Goal: Information Seeking & Learning: Learn about a topic

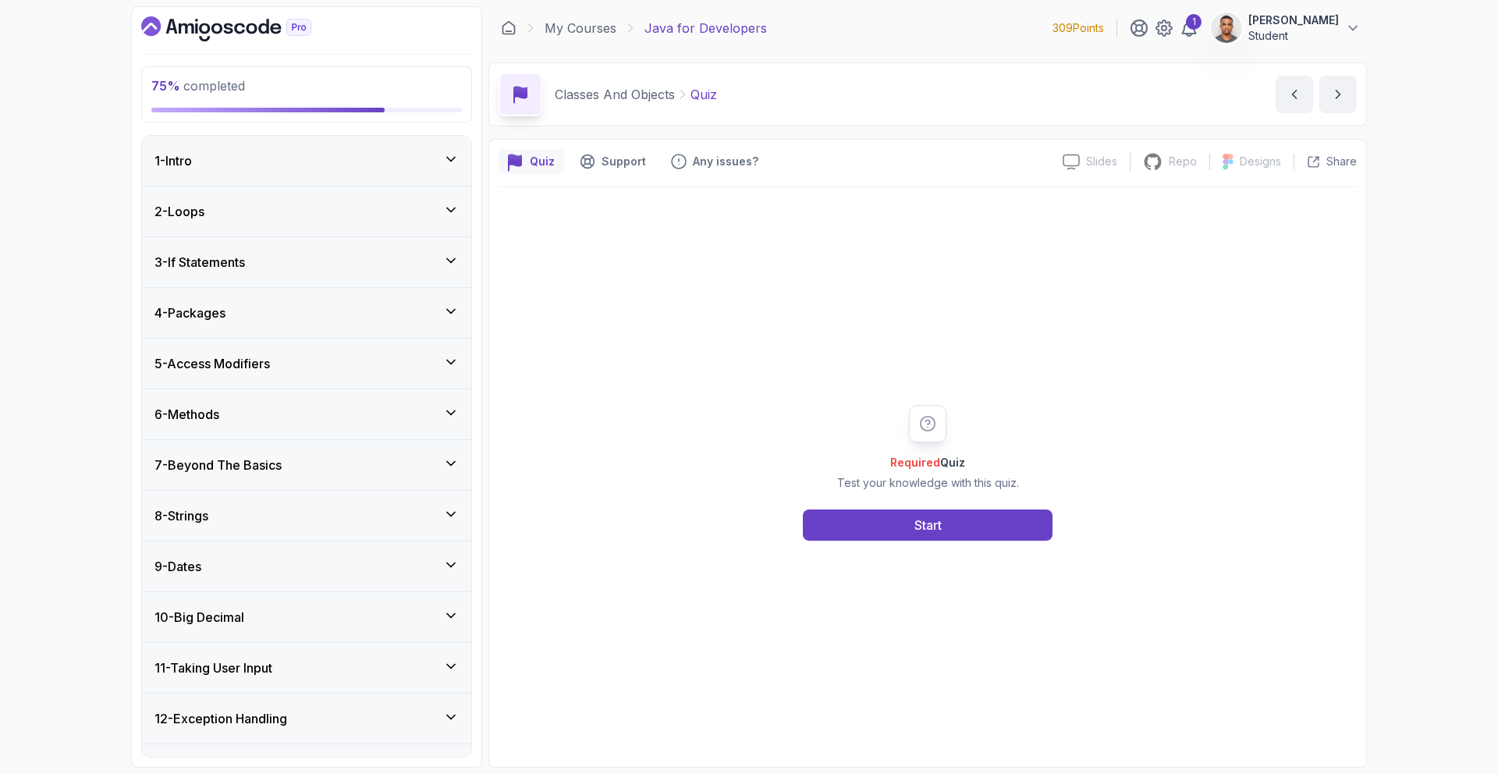
scroll to position [1849, 0]
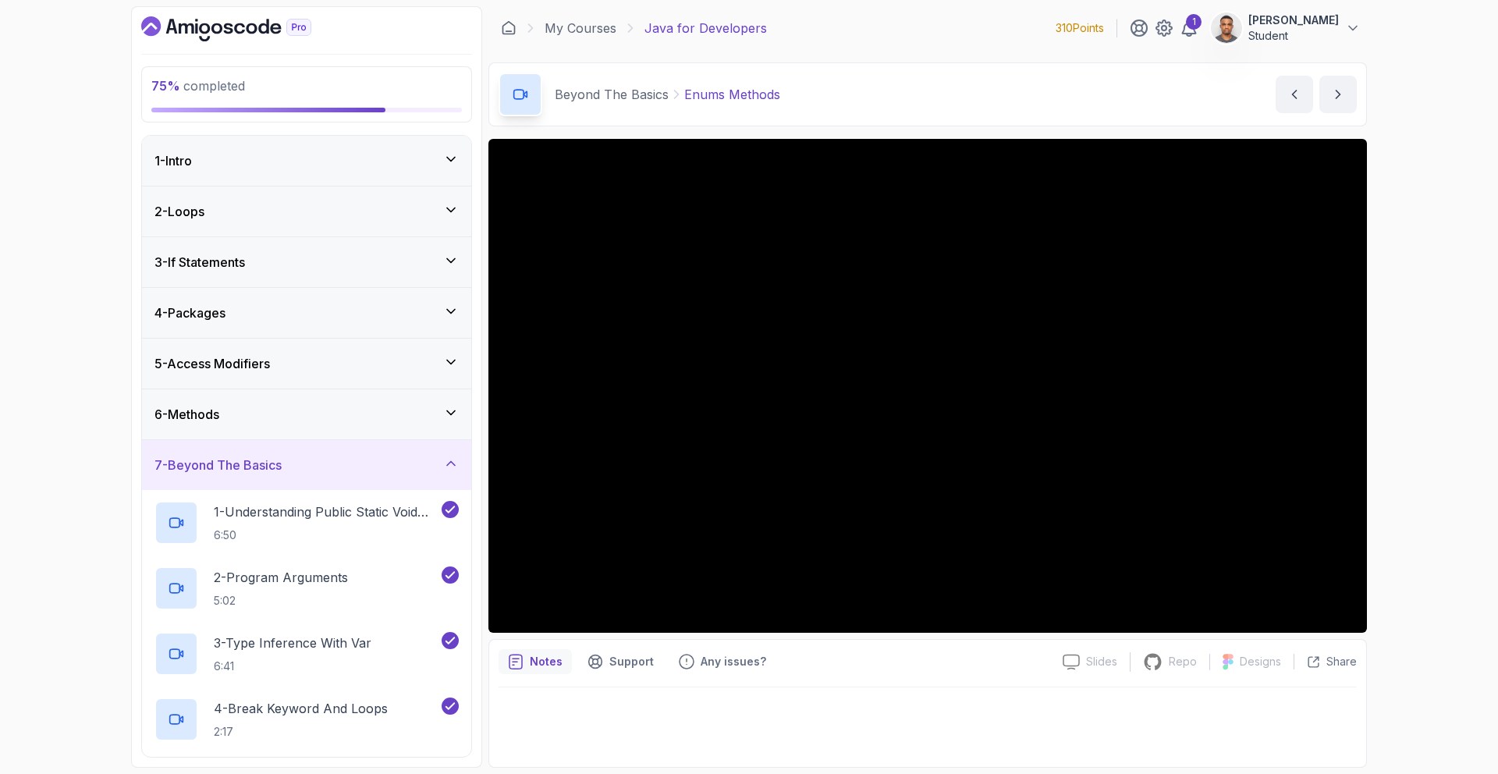
click at [243, 471] on h3 "7 - Beyond The Basics" at bounding box center [218, 465] width 127 height 19
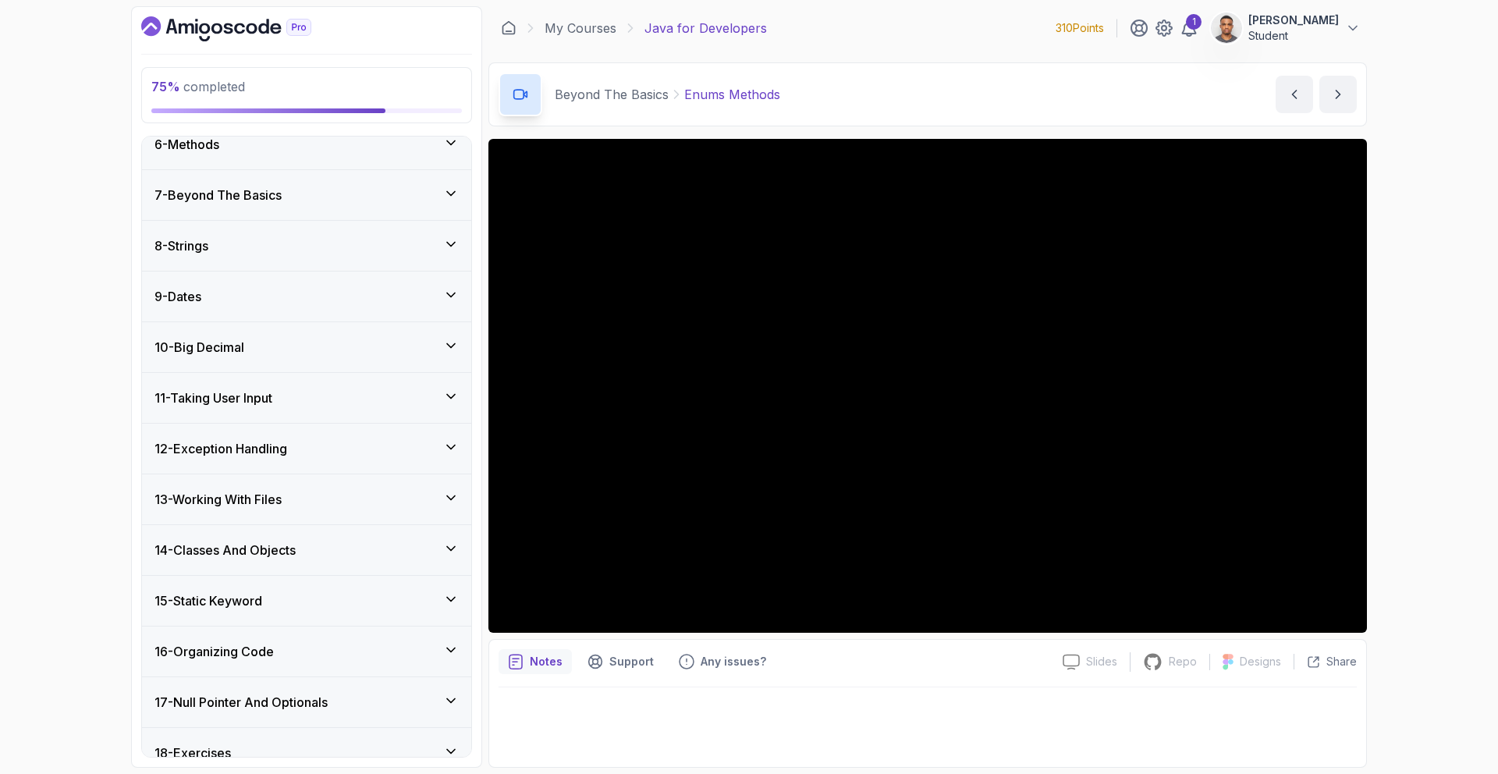
scroll to position [343, 0]
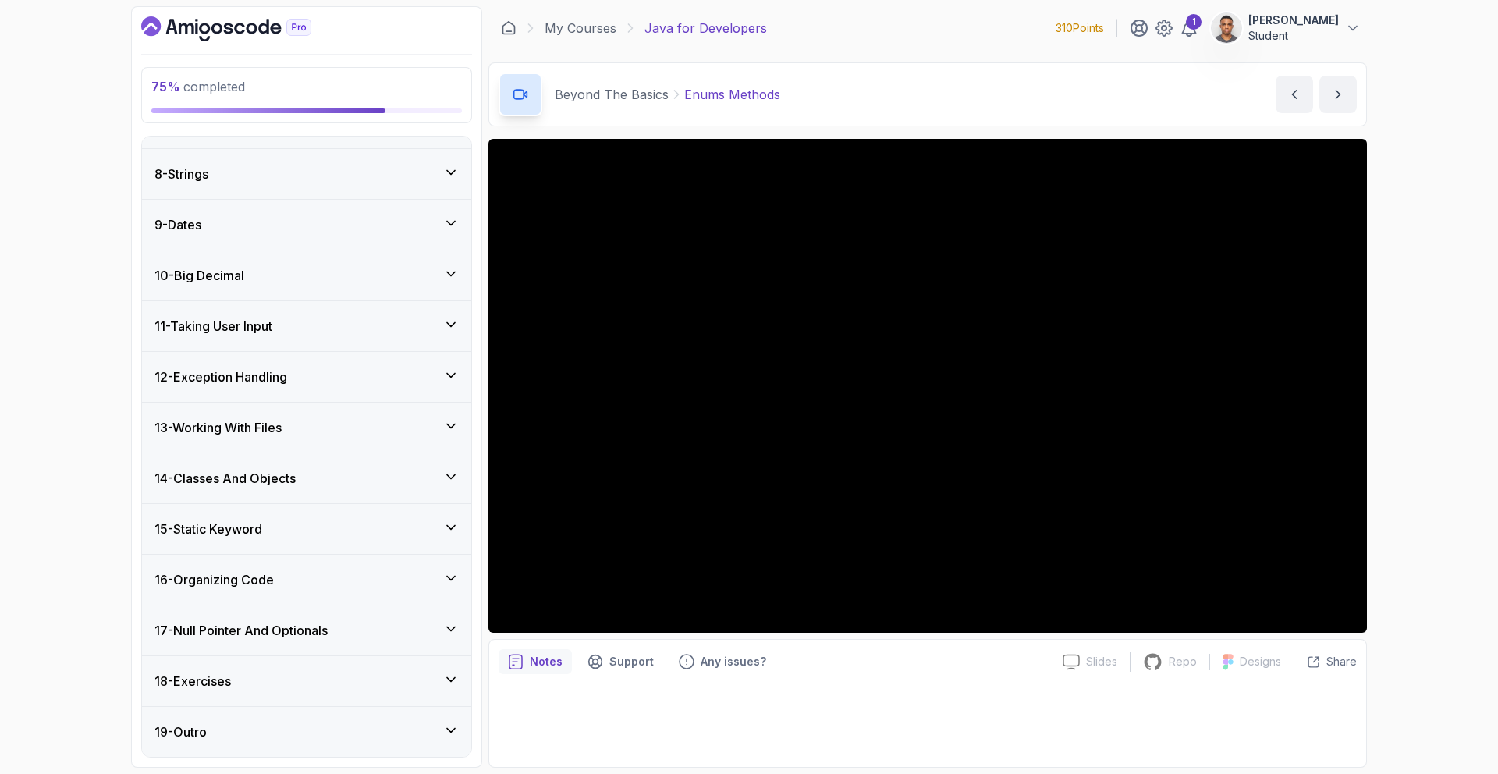
click at [259, 467] on div "14 - Classes And Objects" at bounding box center [306, 478] width 329 height 50
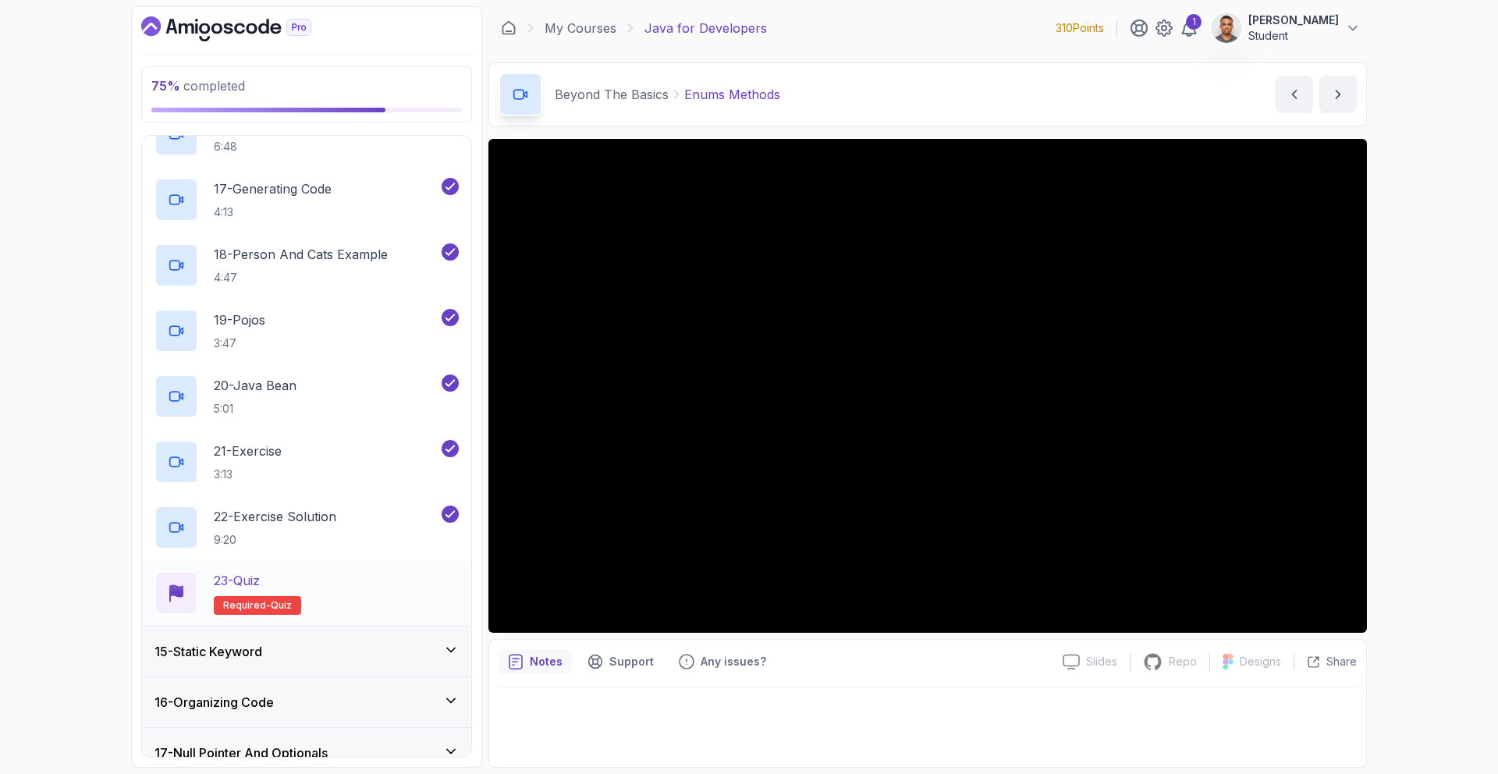
scroll to position [1849, 0]
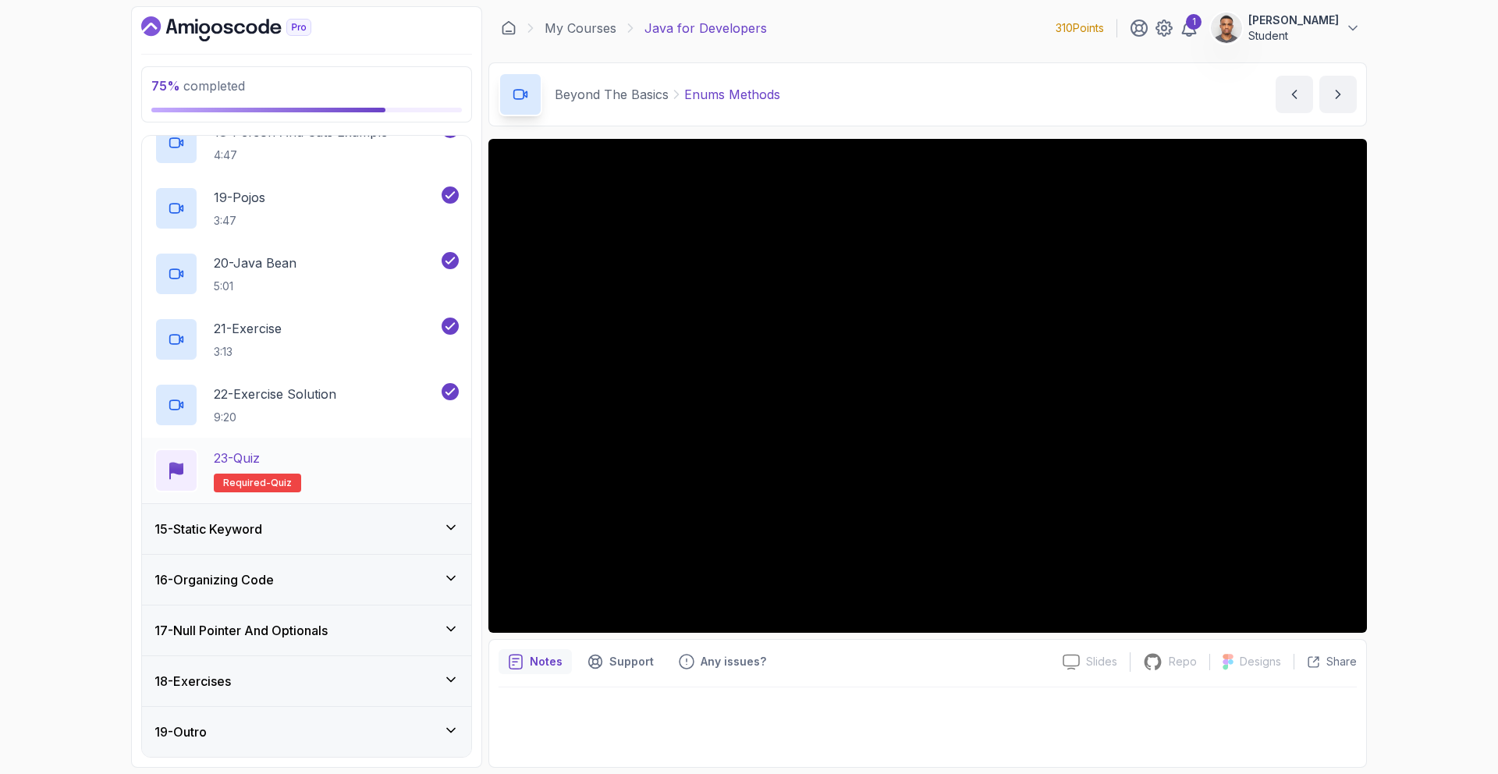
click at [304, 452] on div "23 - Quiz Required- quiz" at bounding box center [307, 471] width 304 height 44
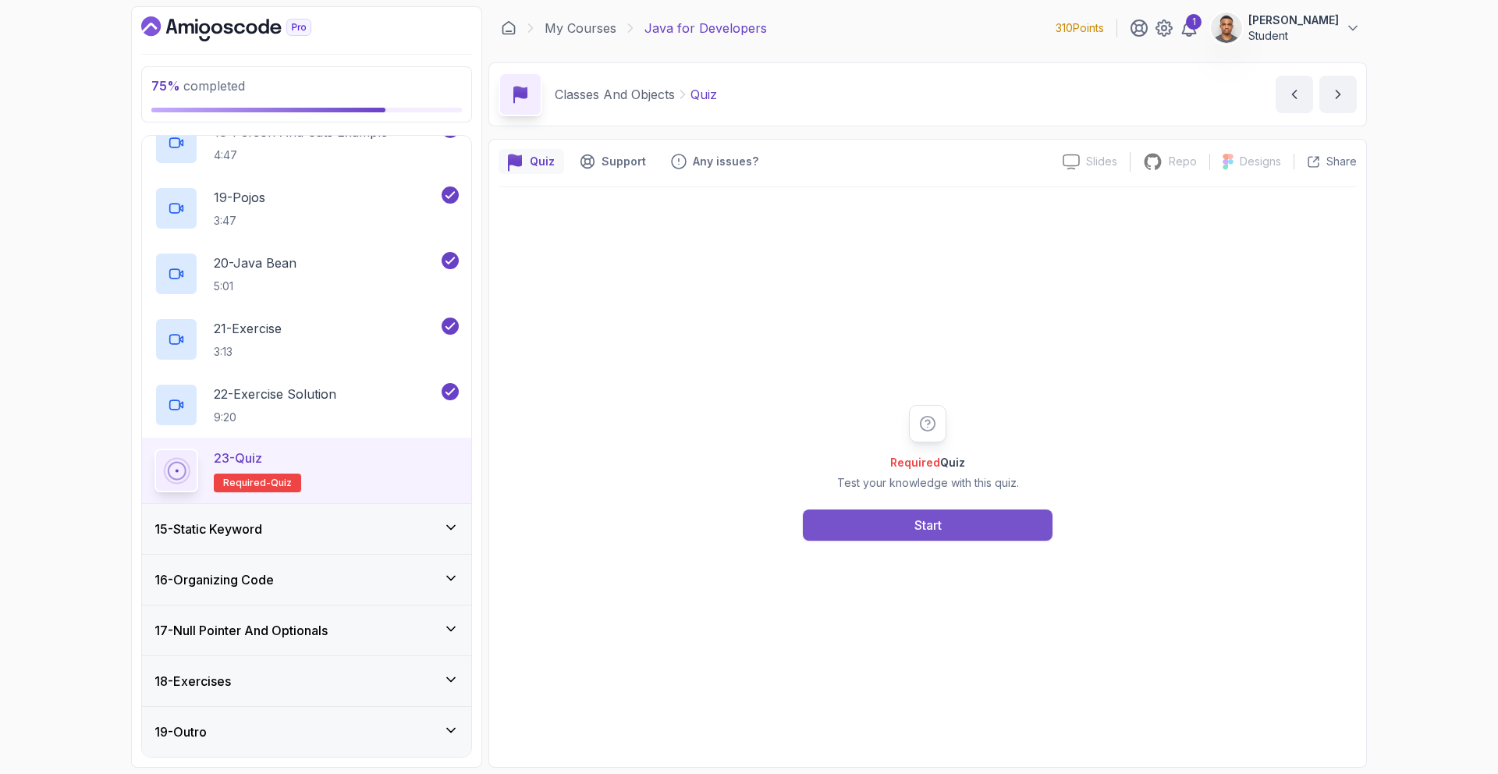
click at [880, 537] on button "Start" at bounding box center [928, 525] width 250 height 31
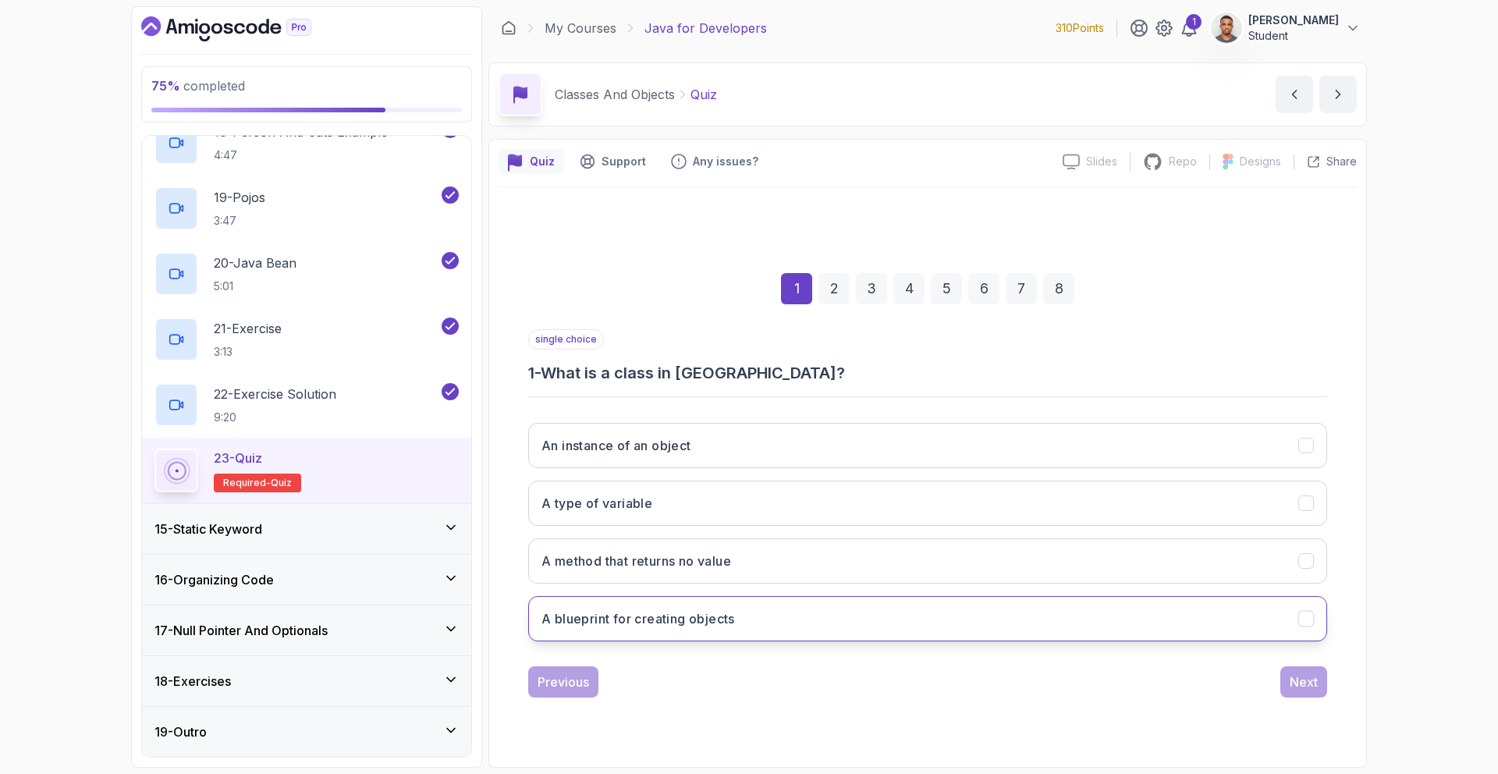
click at [1309, 616] on icon "A blueprint for creating objects" at bounding box center [1306, 618] width 15 height 15
click at [1295, 687] on div "Next" at bounding box center [1304, 682] width 28 height 19
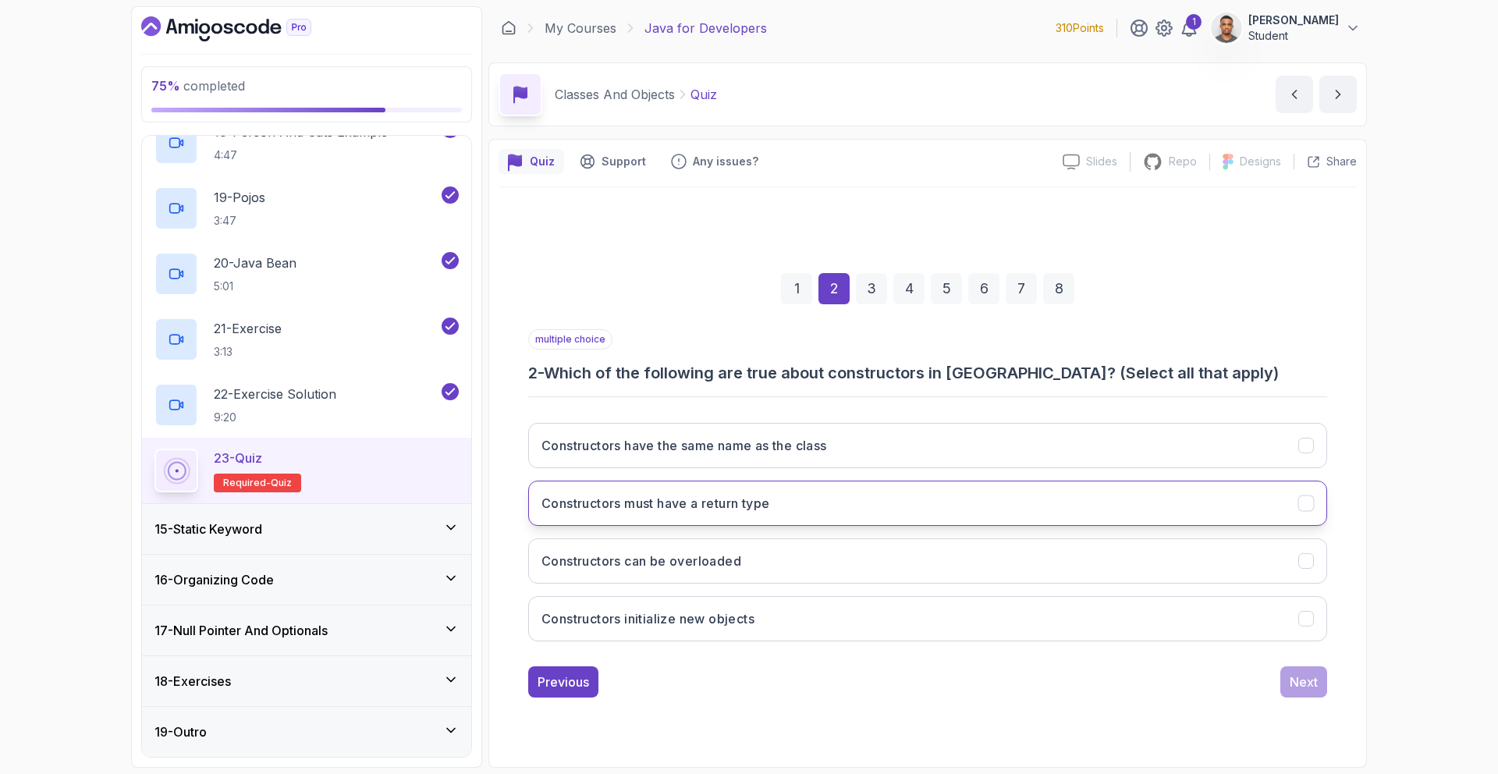
click at [822, 519] on button "Constructors must have a return type" at bounding box center [927, 503] width 799 height 45
drag, startPoint x: 1178, startPoint y: 446, endPoint x: 1210, endPoint y: 504, distance: 66.7
click at [1178, 446] on button "Constructors have the same name as the class" at bounding box center [927, 445] width 799 height 45
click at [1286, 676] on button "Next" at bounding box center [1304, 681] width 47 height 31
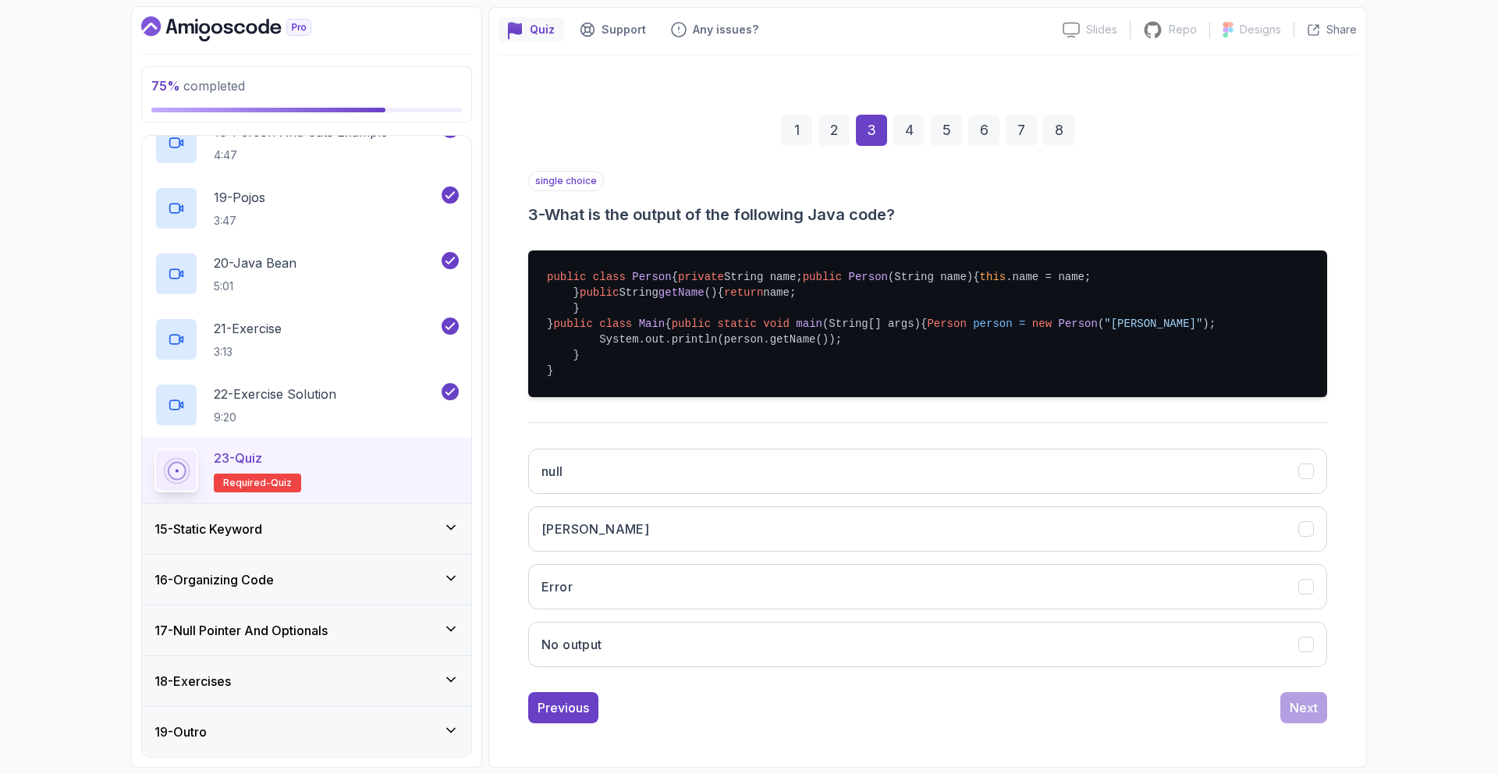
scroll to position [257, 0]
click at [1229, 532] on button "[PERSON_NAME]" at bounding box center [927, 528] width 799 height 45
click at [1305, 699] on div "Next" at bounding box center [1304, 707] width 28 height 19
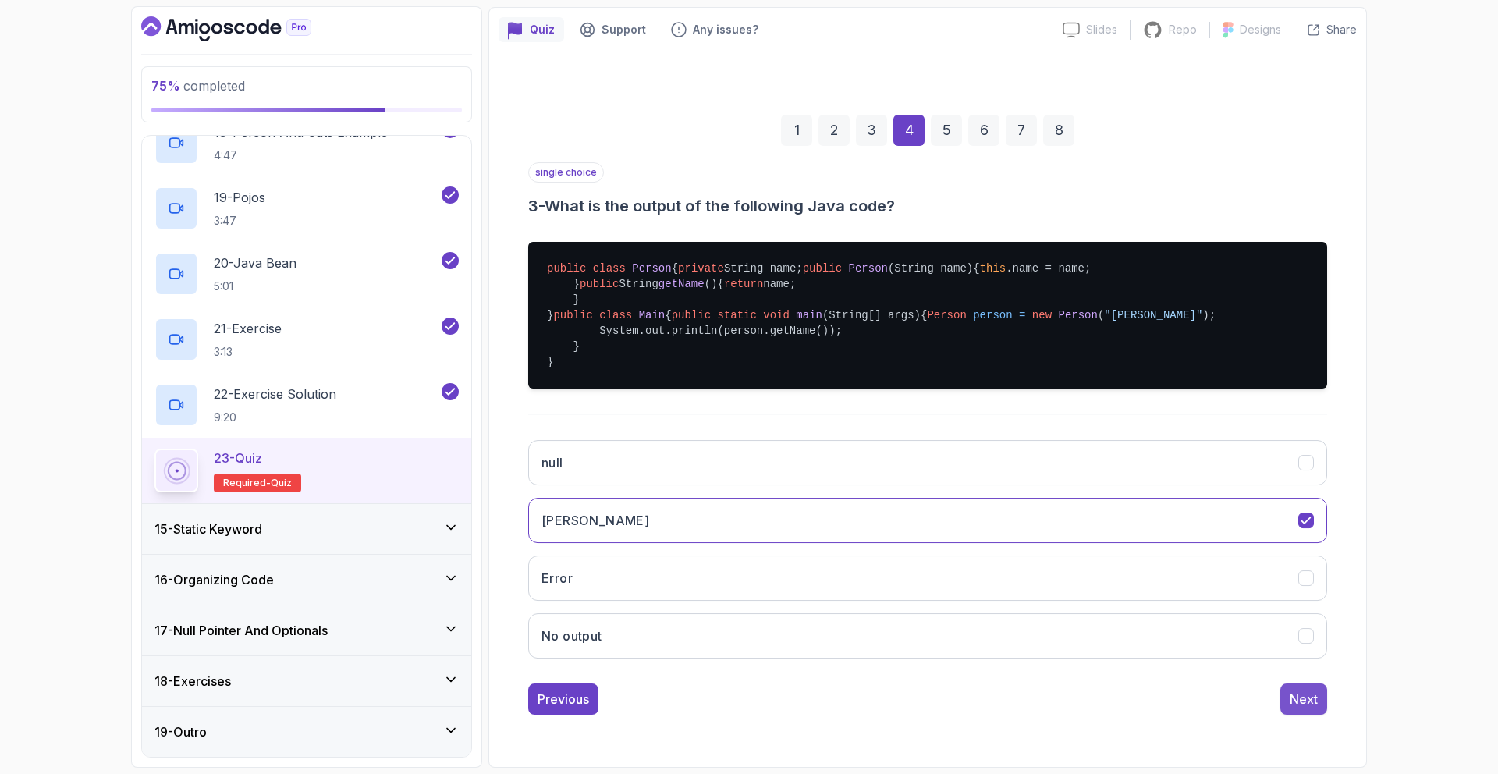
scroll to position [0, 0]
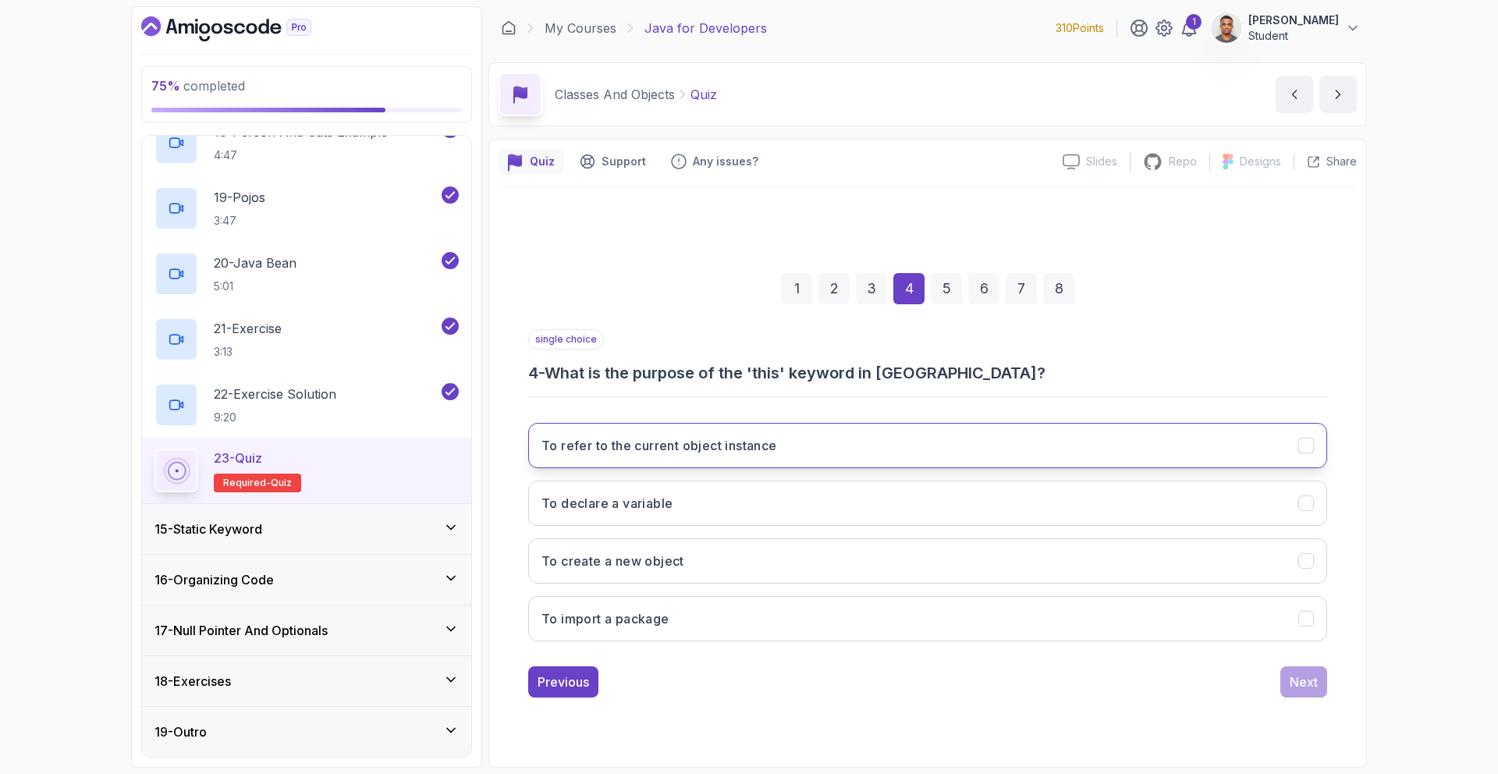
click at [699, 455] on button "To refer to the current object instance" at bounding box center [927, 445] width 799 height 45
click at [1295, 694] on button "Next" at bounding box center [1304, 681] width 47 height 31
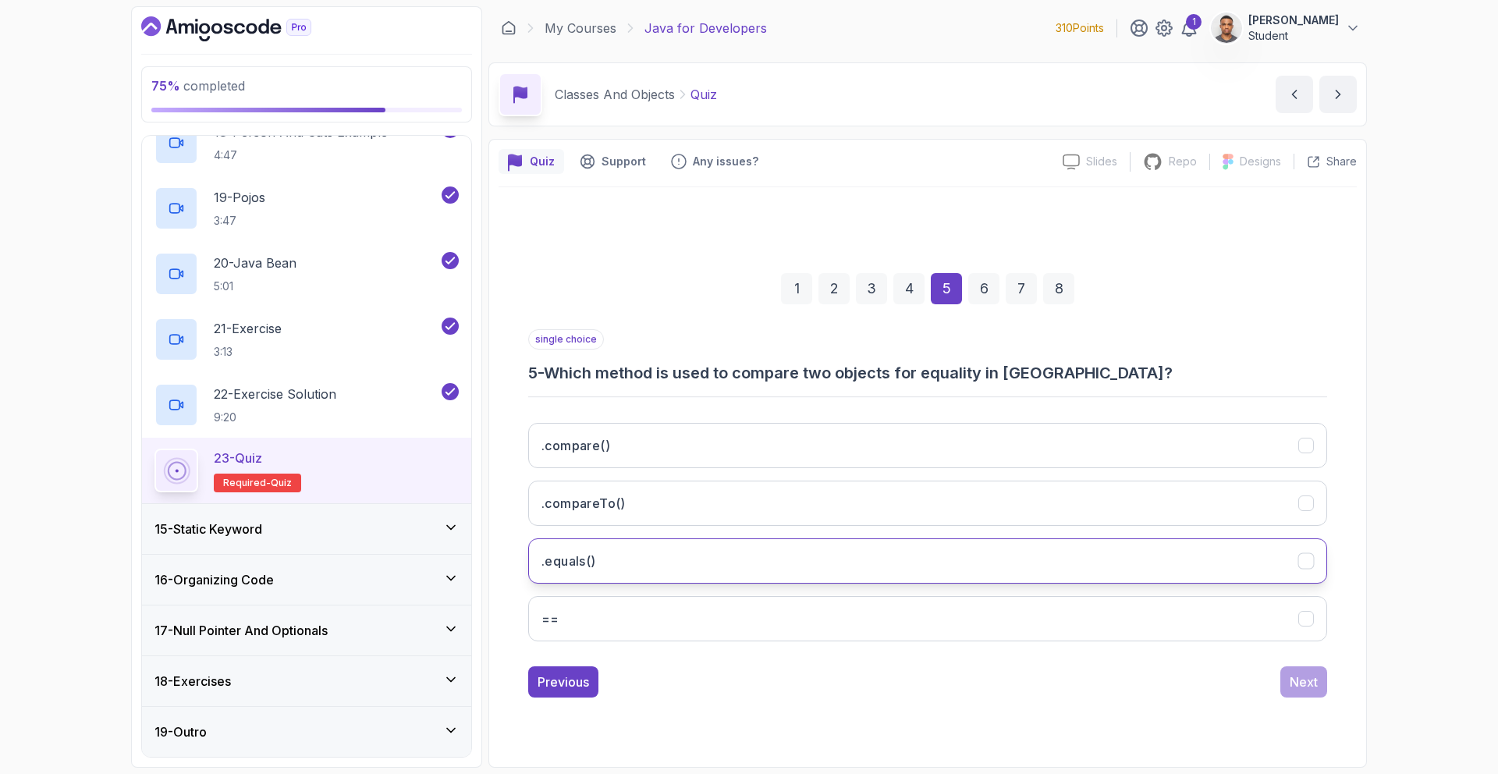
click at [892, 548] on button ".equals()" at bounding box center [927, 560] width 799 height 45
click at [1297, 678] on div "Next" at bounding box center [1304, 682] width 28 height 19
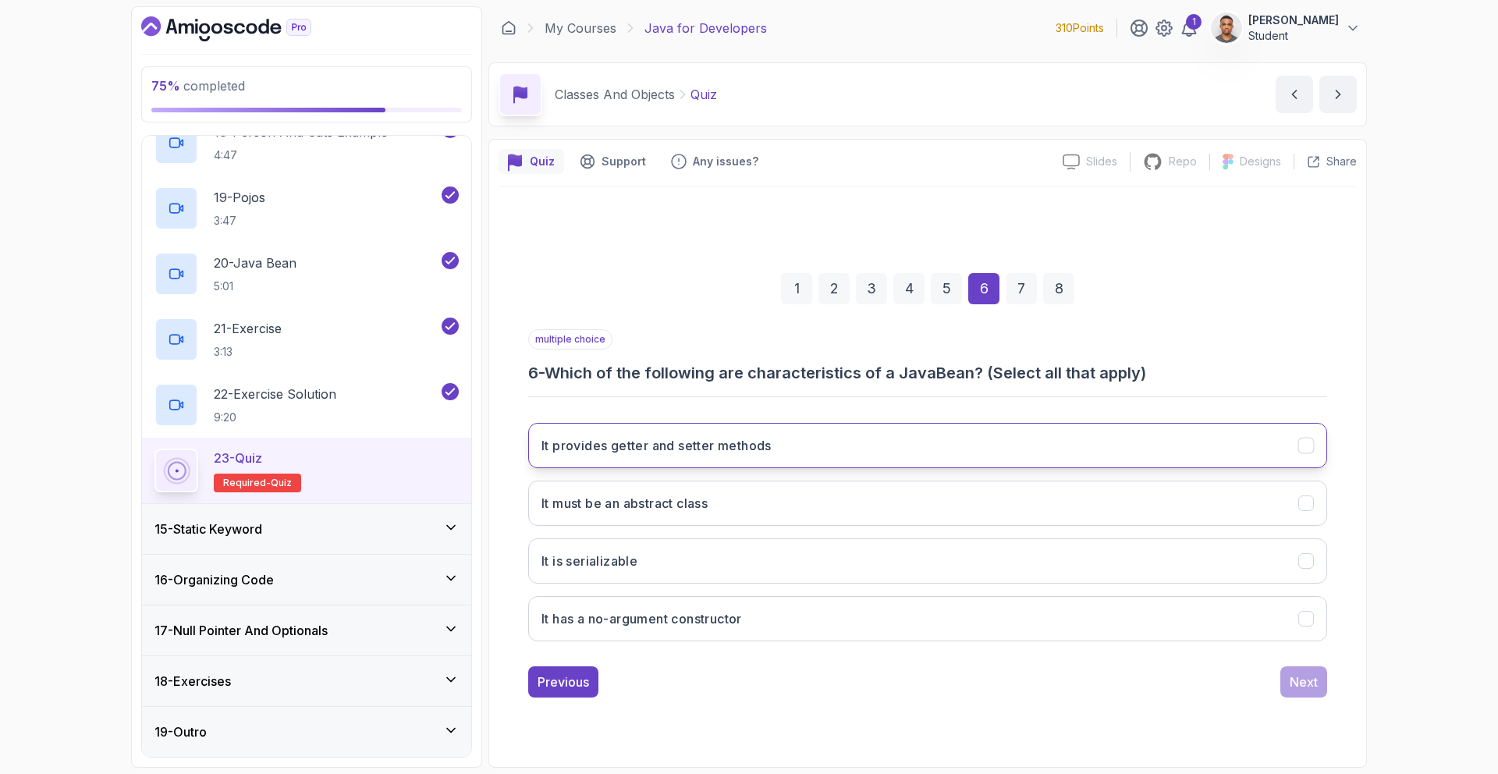
click at [632, 462] on button "It provides getter and setter methods" at bounding box center [927, 445] width 799 height 45
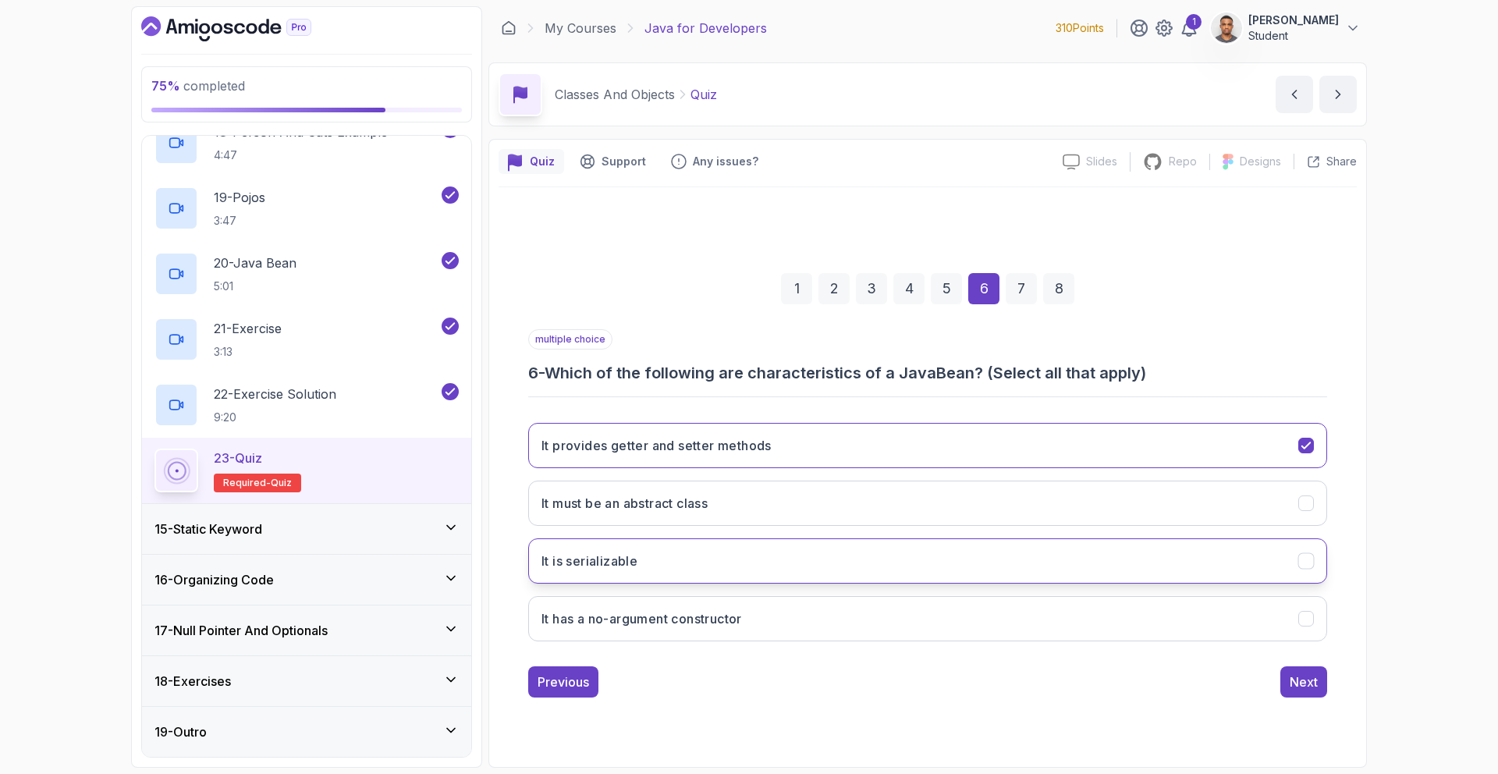
click at [667, 570] on button "It is serializable" at bounding box center [927, 560] width 799 height 45
click at [1299, 674] on div "Next" at bounding box center [1304, 682] width 28 height 19
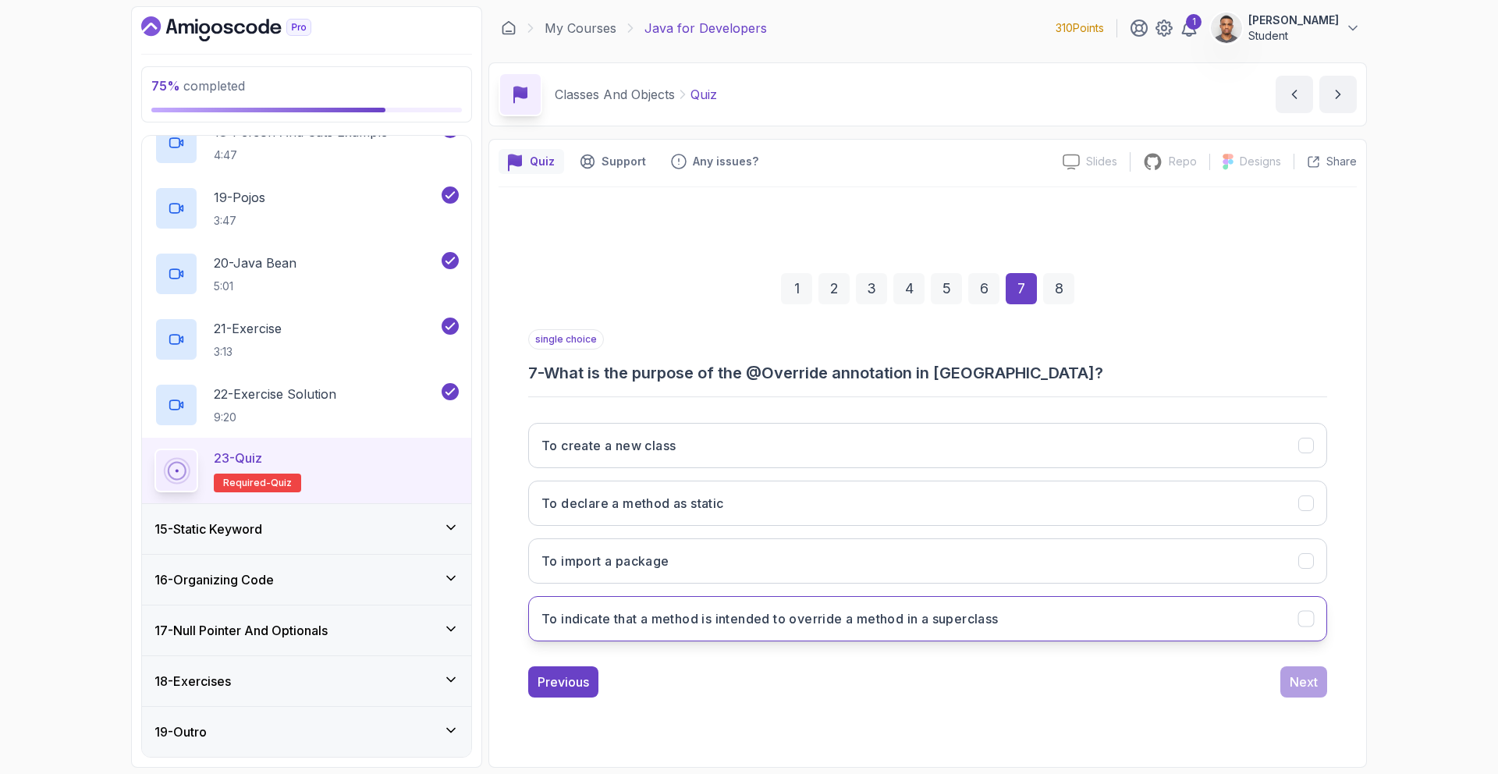
drag, startPoint x: 730, startPoint y: 618, endPoint x: 769, endPoint y: 627, distance: 40.0
click at [730, 618] on h3 "To indicate that a method is intended to override a method in a superclass" at bounding box center [770, 618] width 457 height 19
click at [1289, 696] on button "Next" at bounding box center [1304, 681] width 47 height 31
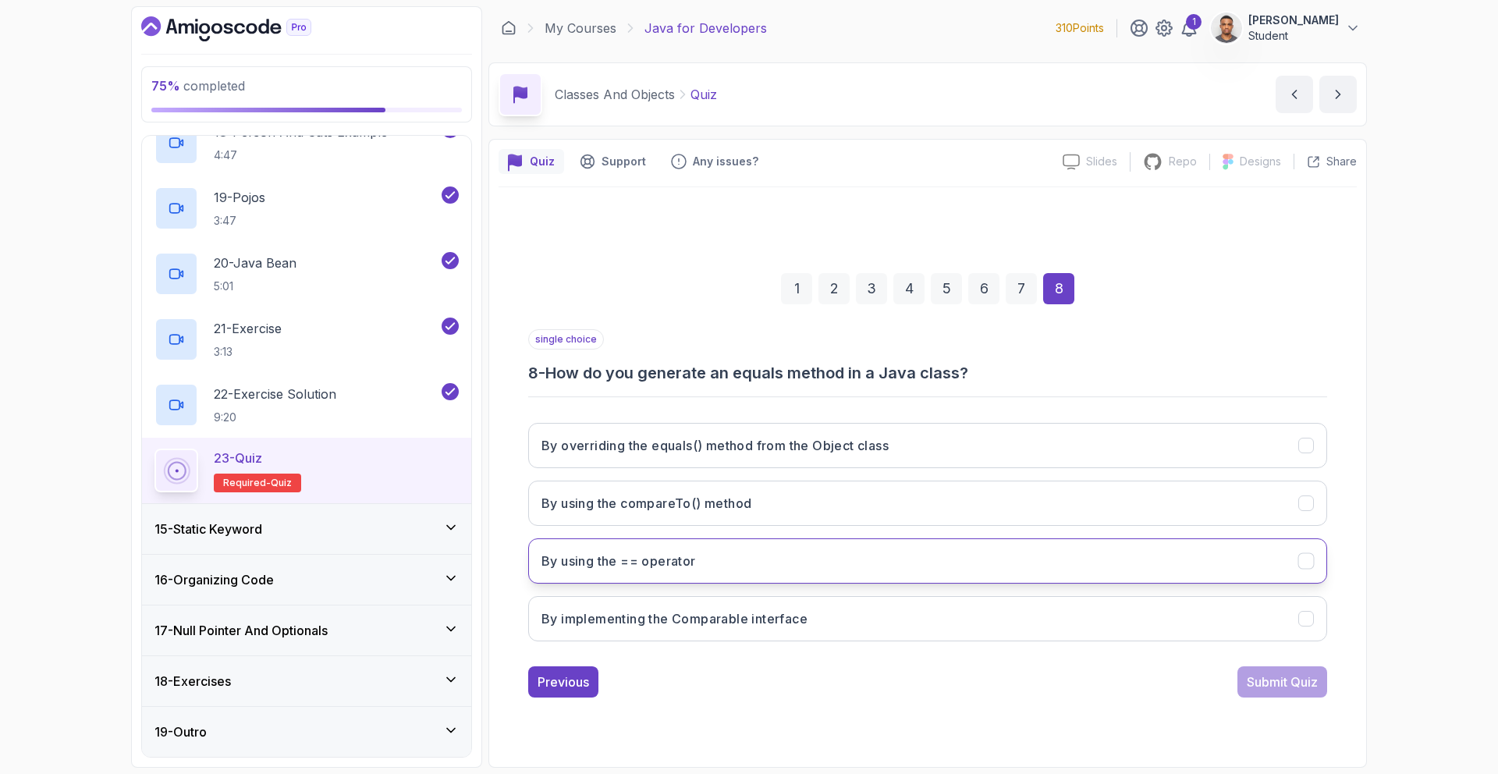
click at [865, 553] on button "By using the == operator" at bounding box center [927, 560] width 799 height 45
click at [1274, 678] on div "Submit Quiz" at bounding box center [1282, 682] width 71 height 19
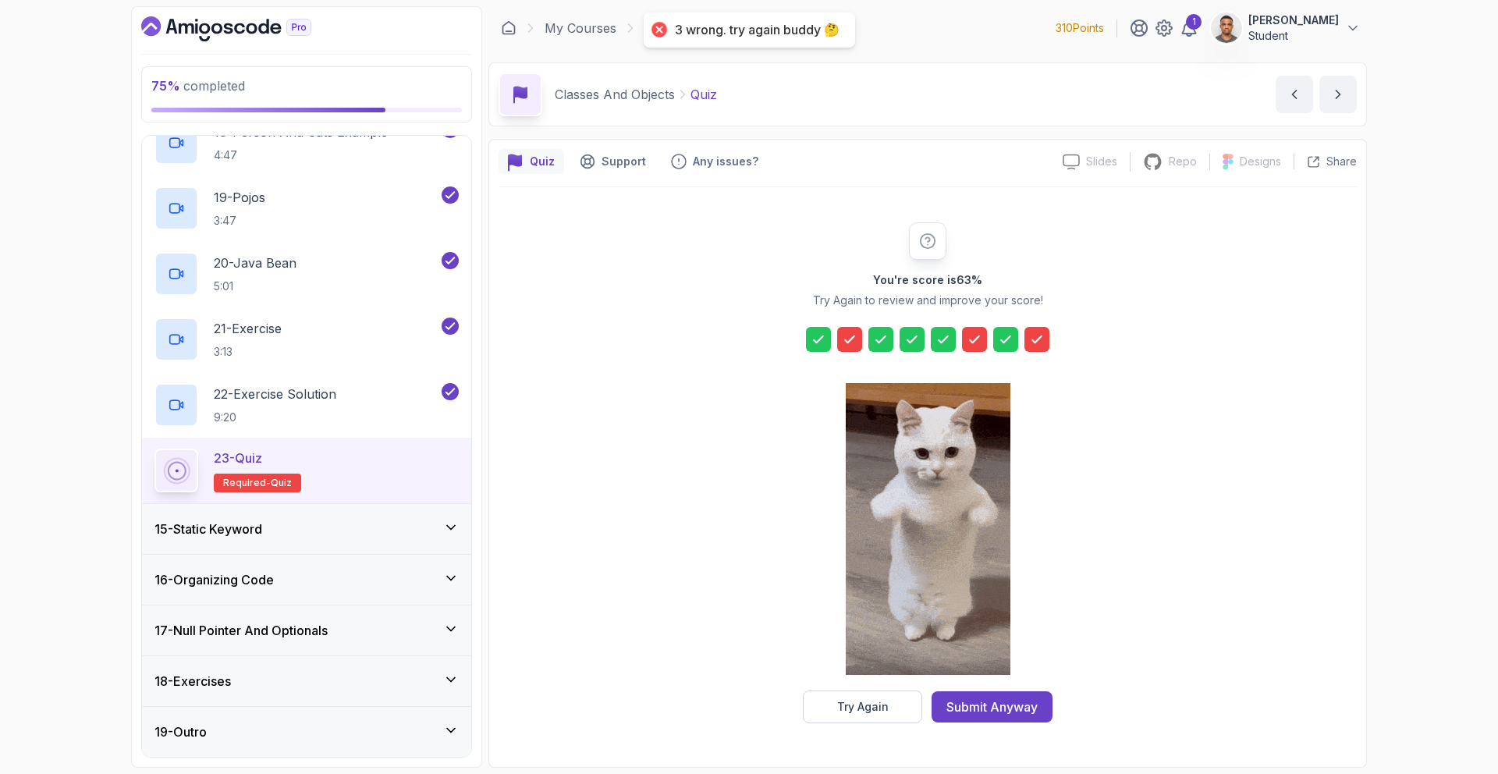
click at [997, 339] on div at bounding box center [1005, 339] width 25 height 25
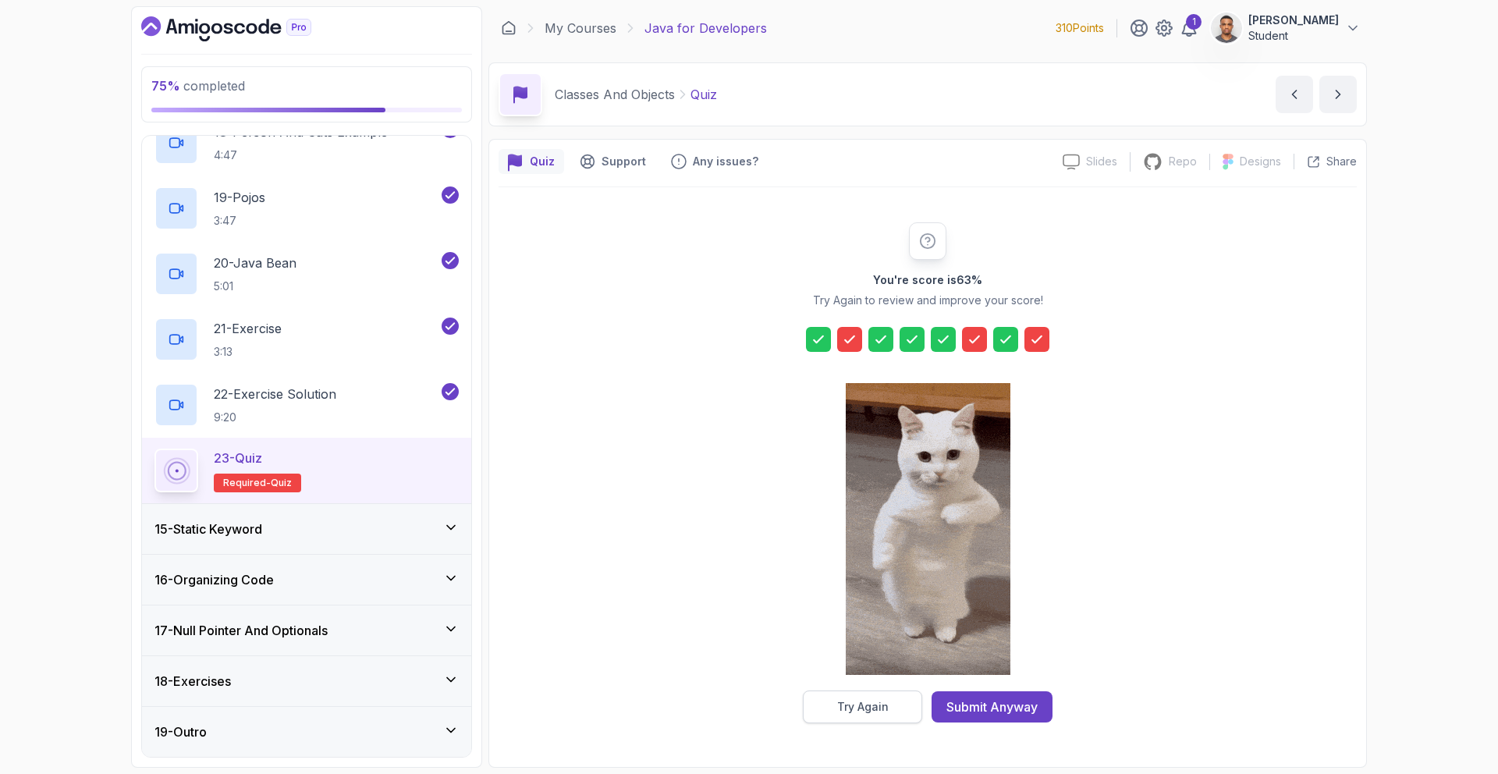
click at [893, 706] on button "Try Again" at bounding box center [862, 707] width 119 height 33
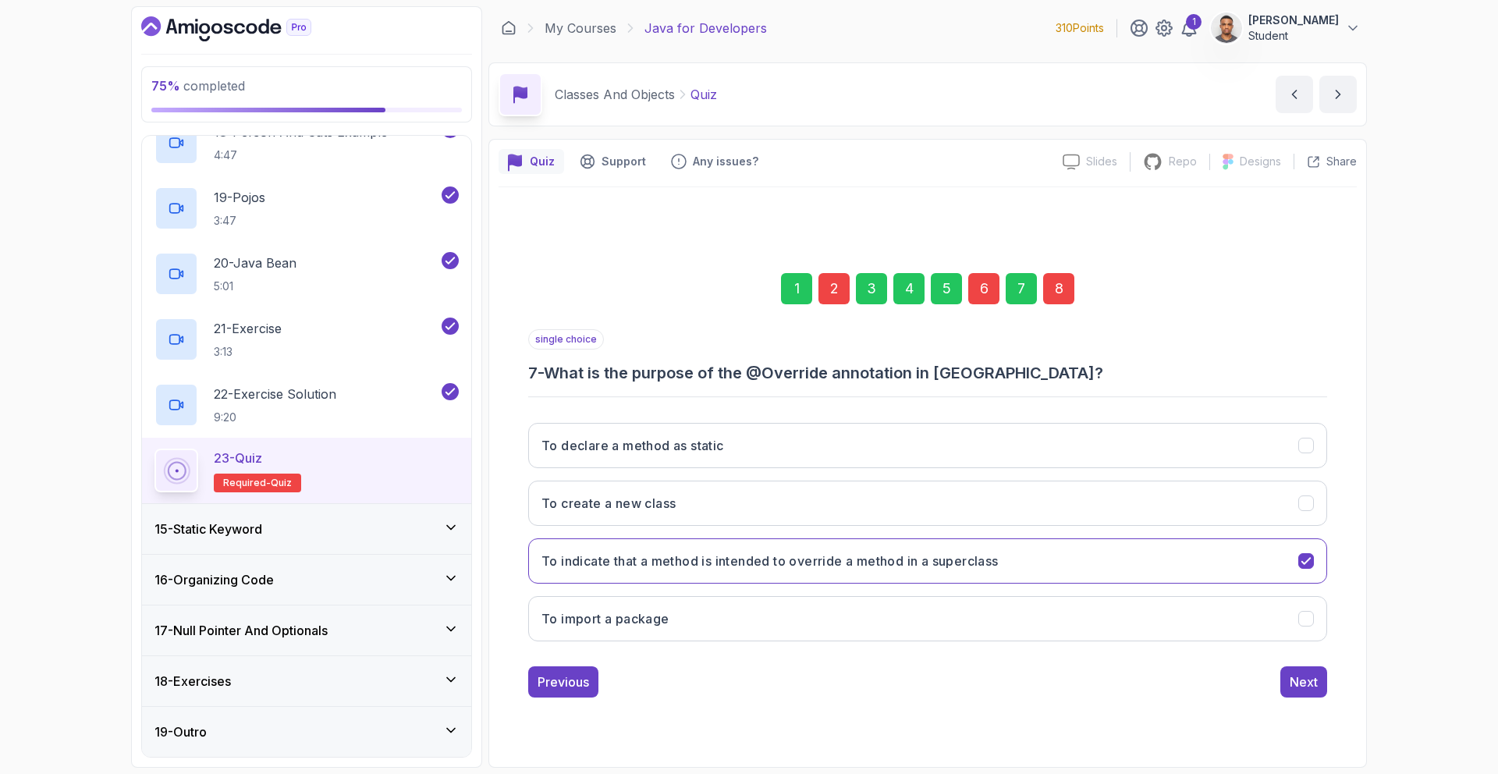
click at [1063, 289] on div "8" at bounding box center [1058, 288] width 31 height 31
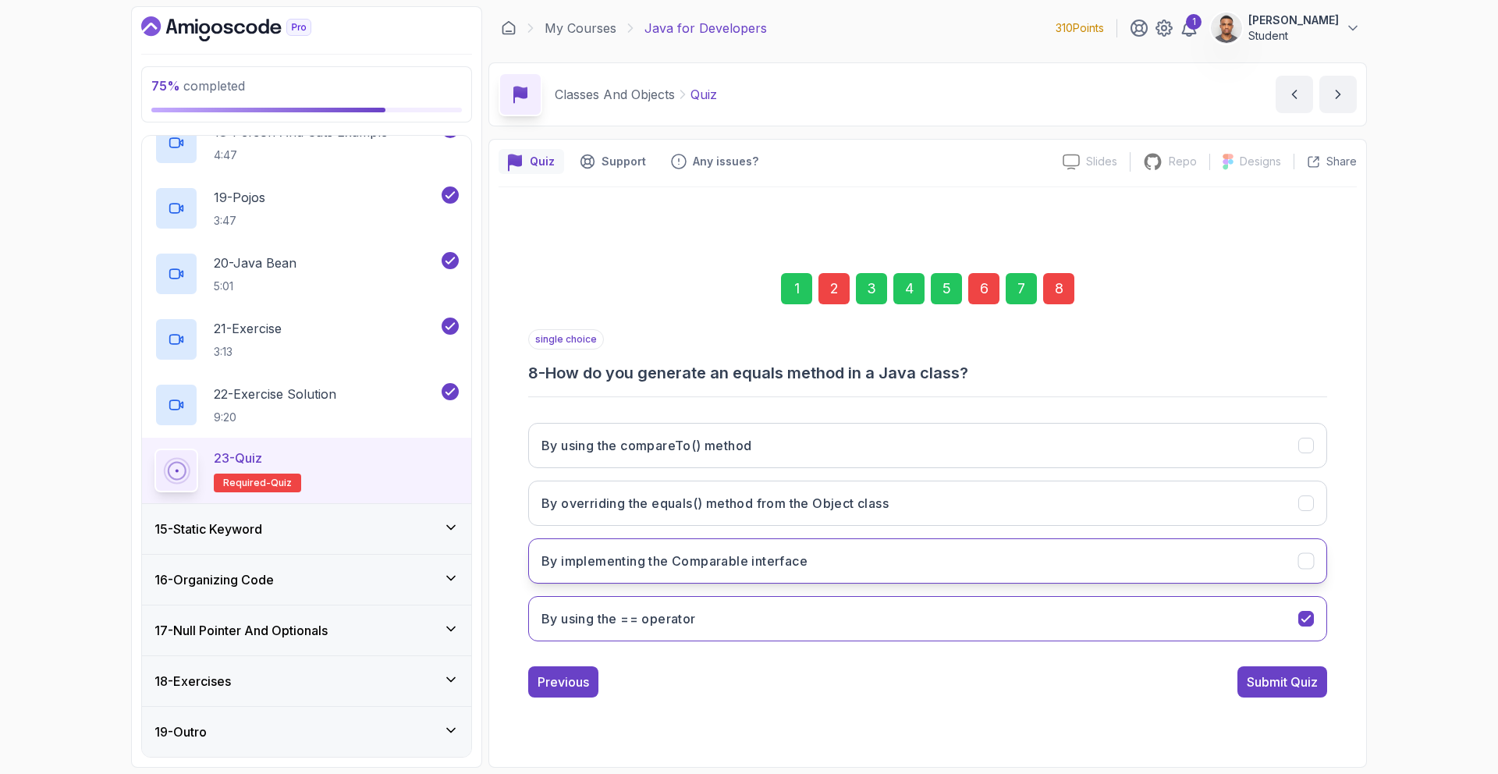
click at [1164, 577] on button "By implementing the Comparable interface" at bounding box center [927, 560] width 799 height 45
click at [1283, 689] on div "Submit Quiz" at bounding box center [1282, 682] width 71 height 19
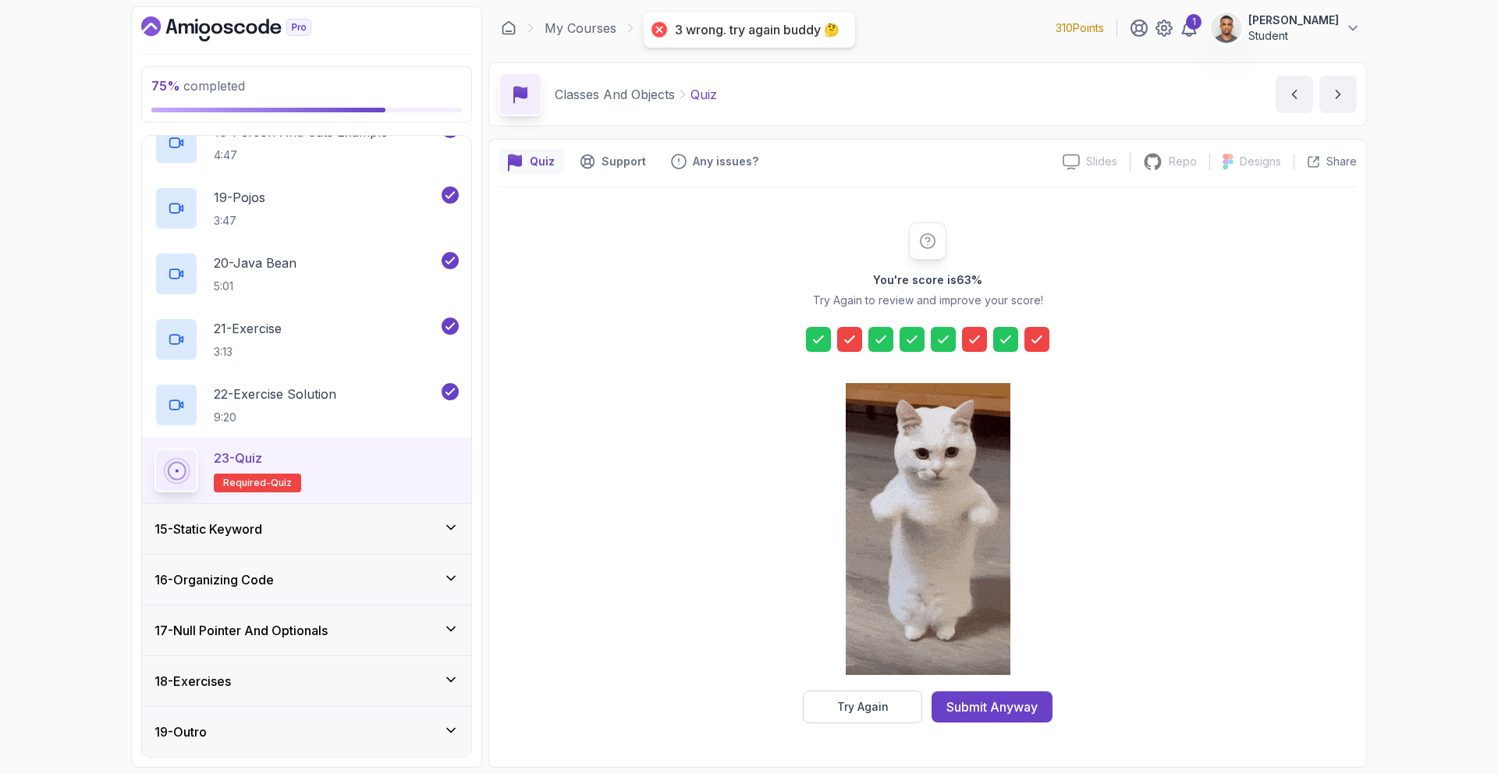
drag, startPoint x: 840, startPoint y: 720, endPoint x: 845, endPoint y: 712, distance: 9.8
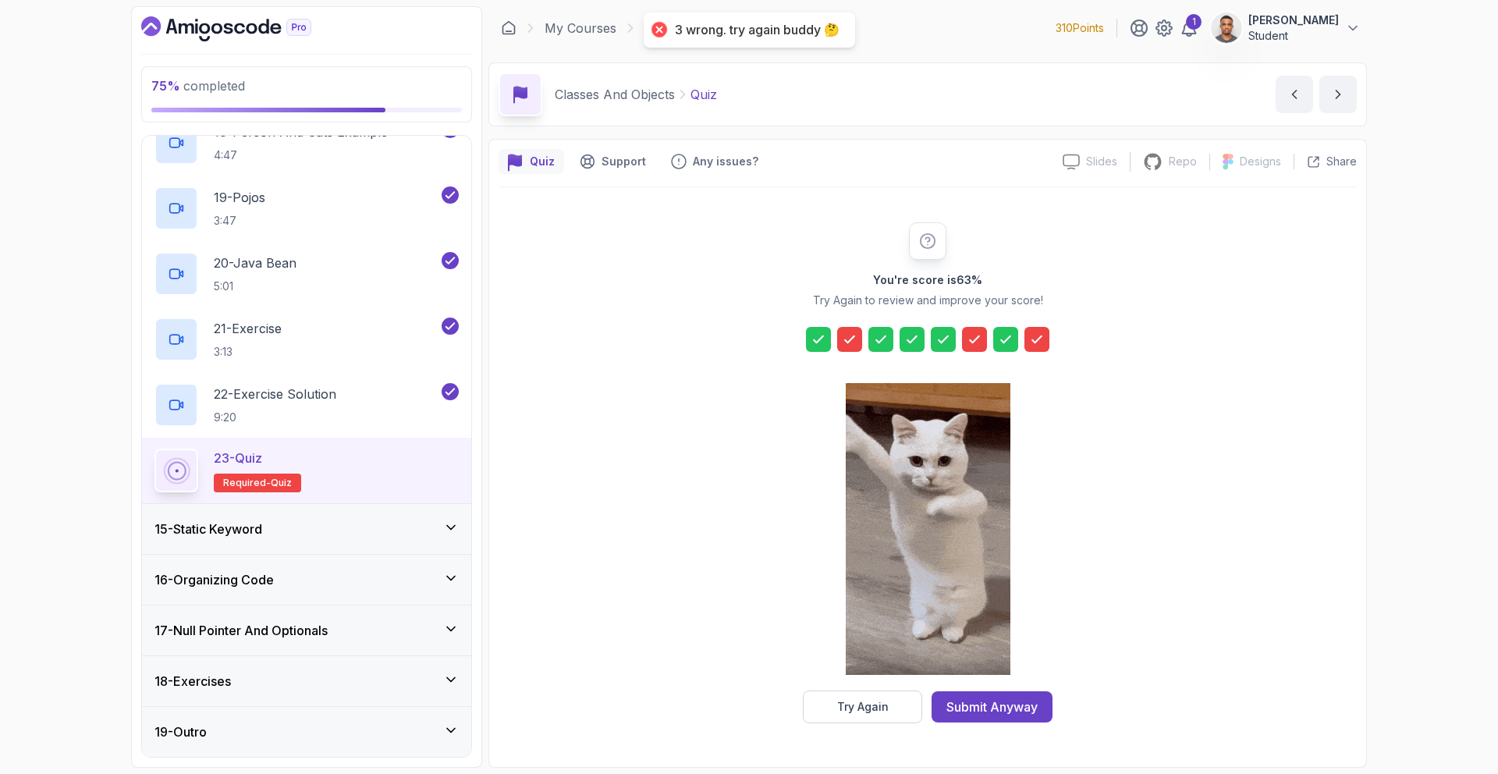
click at [840, 719] on button "Try Again" at bounding box center [862, 707] width 119 height 33
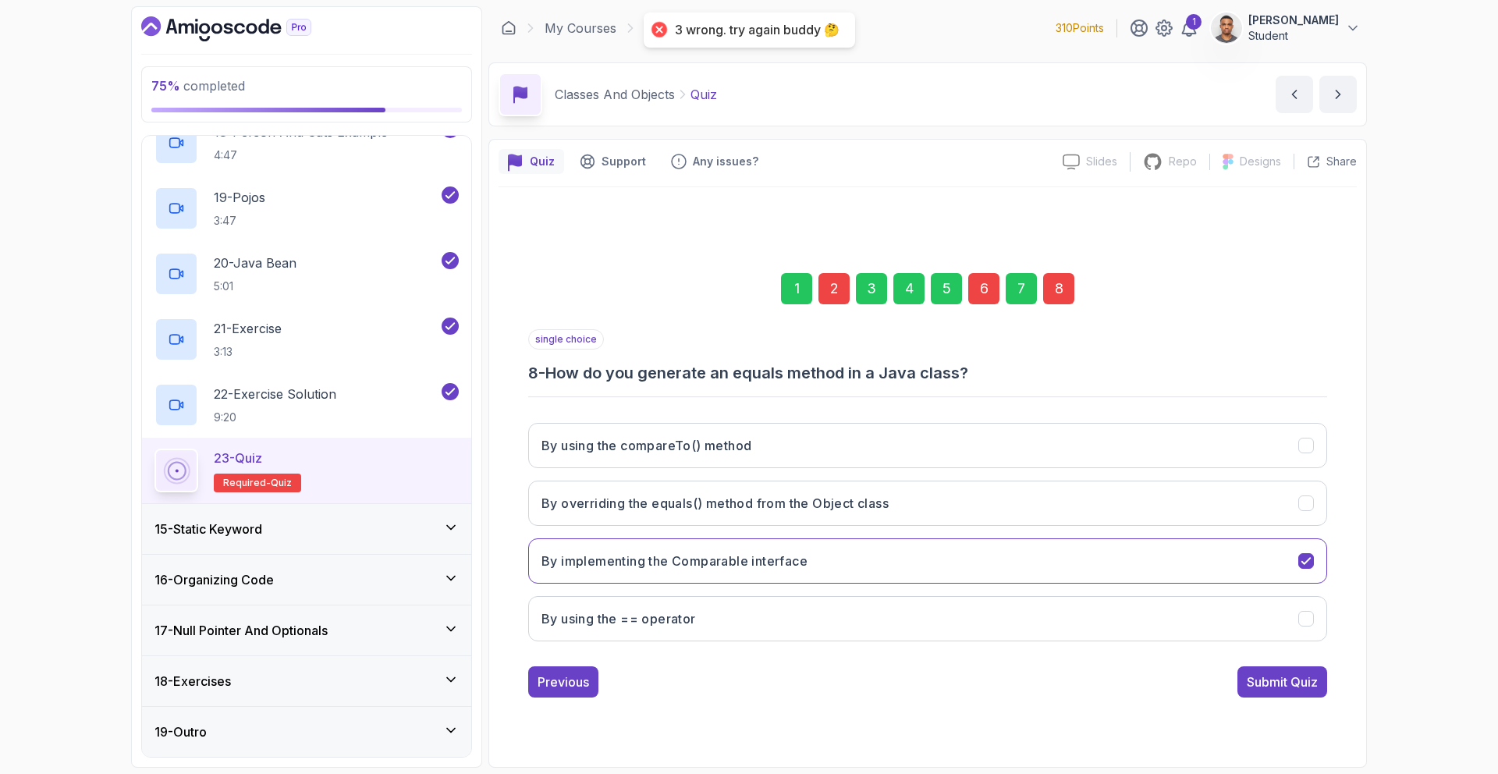
click at [1049, 287] on div "8" at bounding box center [1058, 288] width 31 height 31
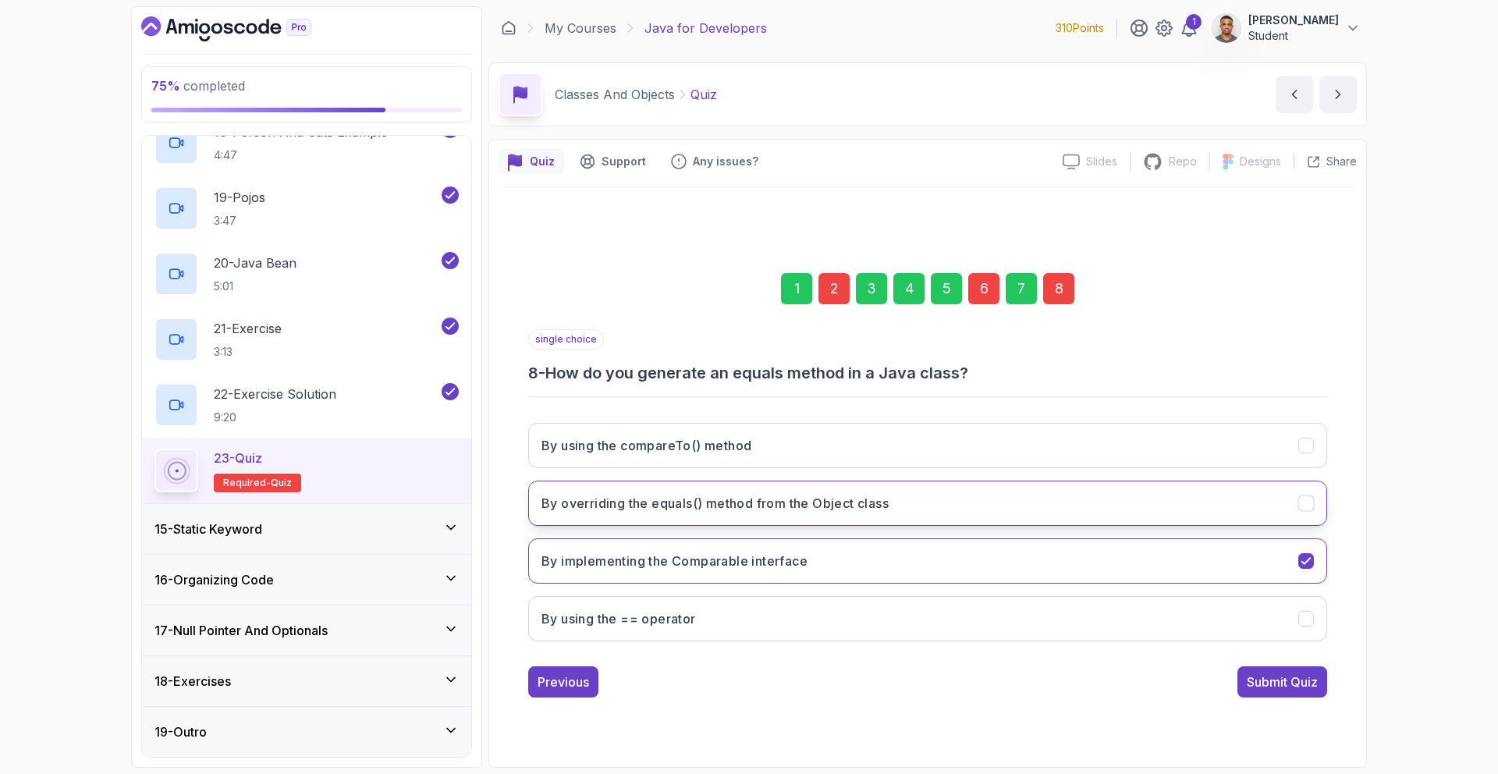
click at [737, 512] on button "By overriding the equals() method from the Object class" at bounding box center [927, 503] width 799 height 45
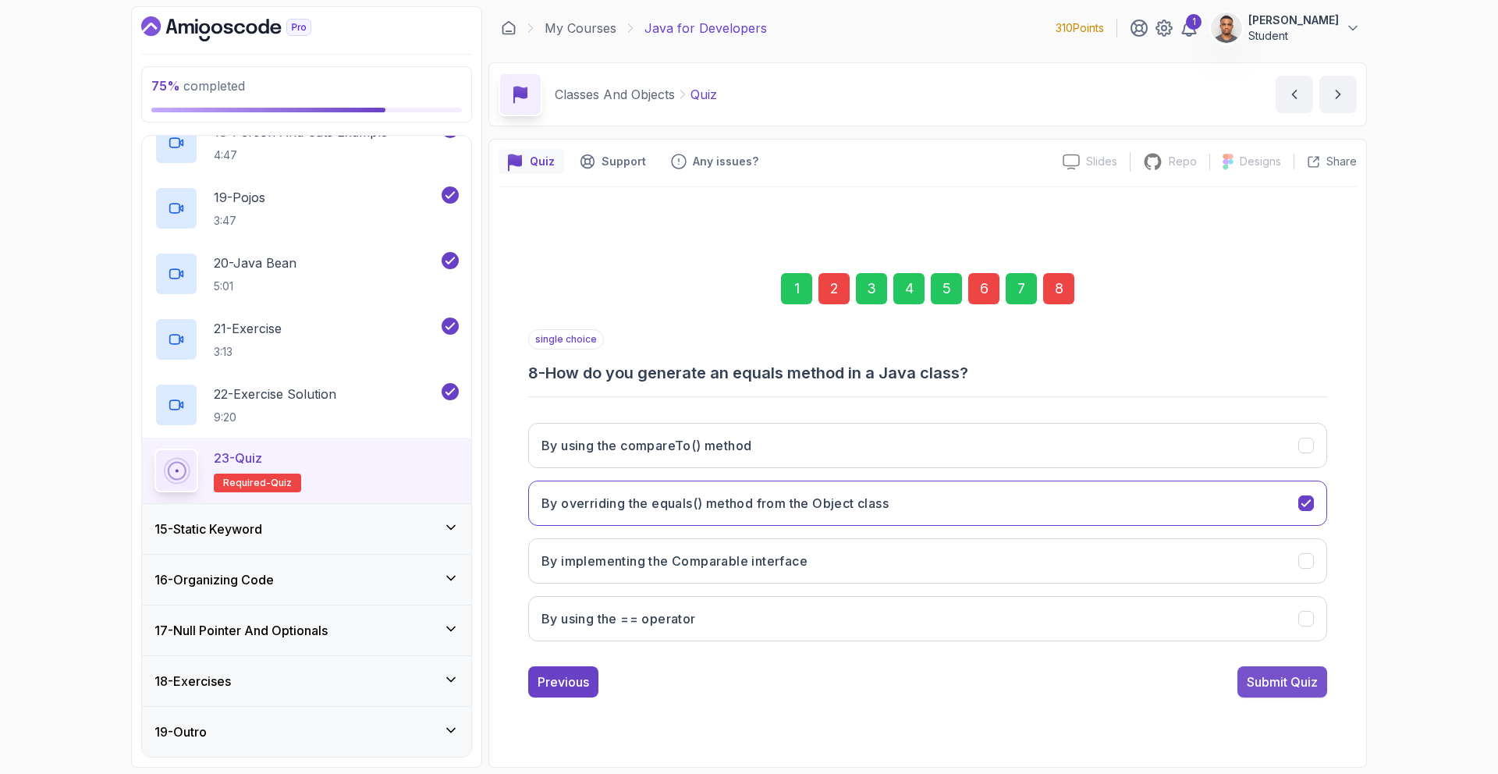
click at [1280, 693] on button "Submit Quiz" at bounding box center [1283, 681] width 90 height 31
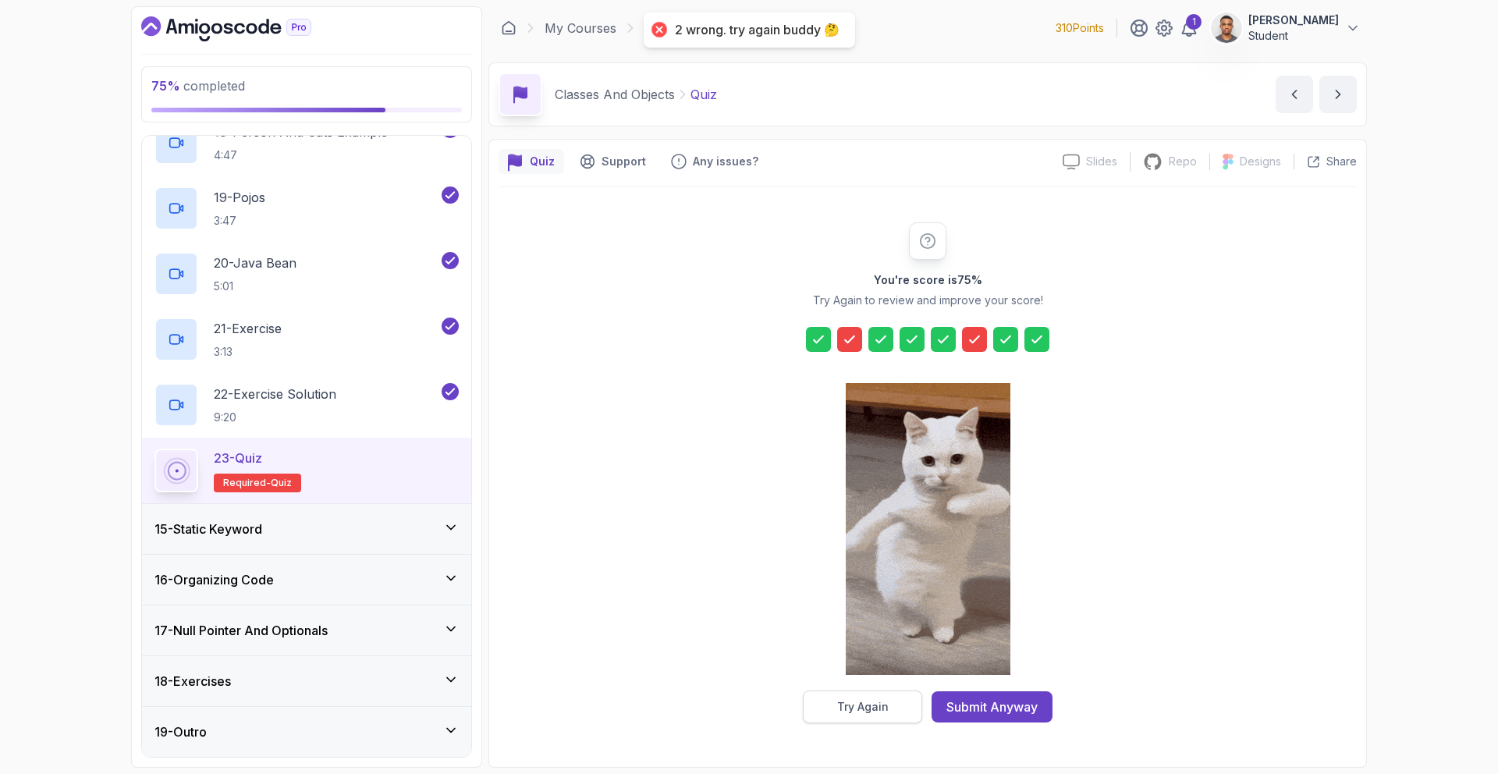
click at [862, 699] on div "Try Again" at bounding box center [863, 707] width 52 height 16
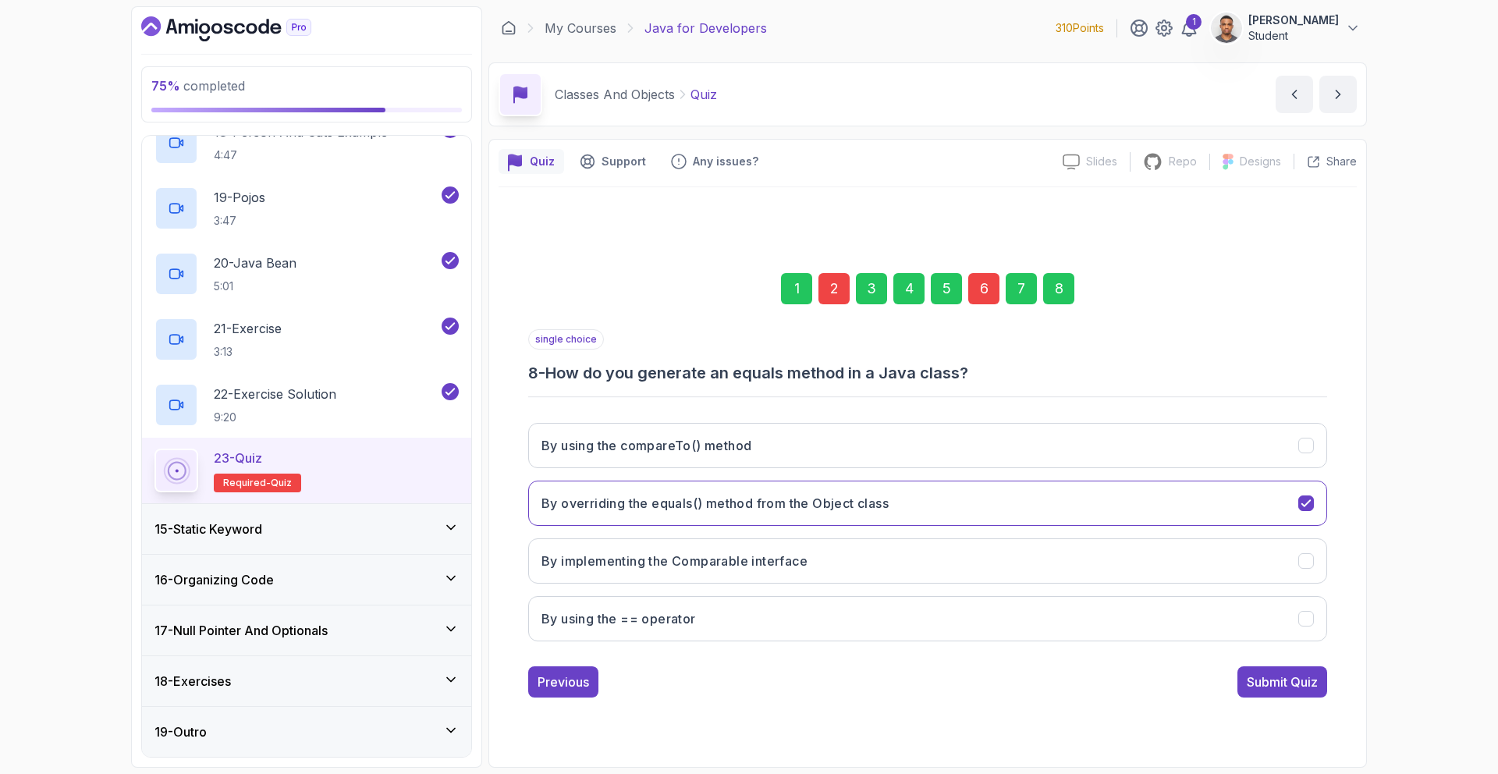
click at [986, 286] on div "6" at bounding box center [983, 288] width 31 height 31
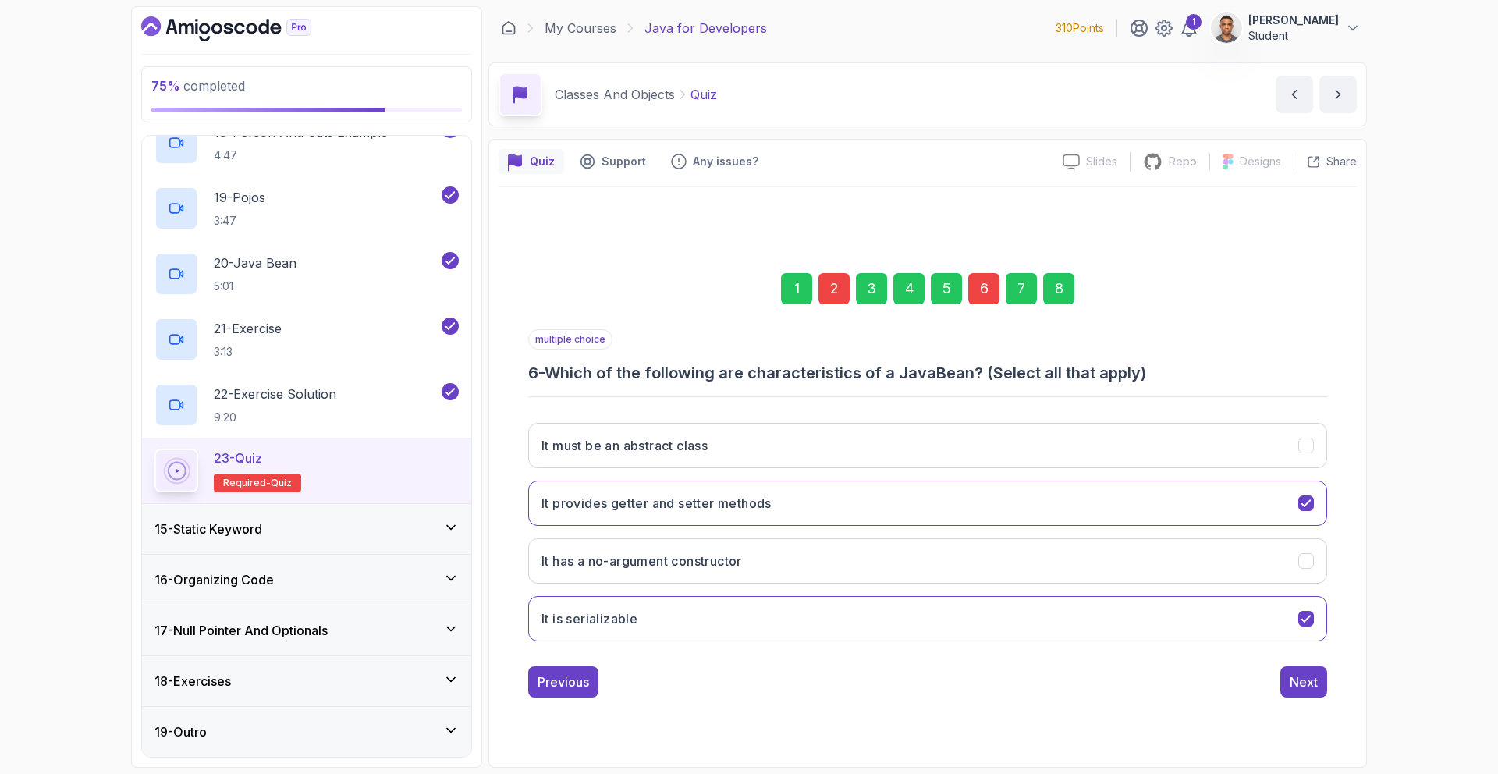
click at [827, 275] on div "2" at bounding box center [834, 288] width 31 height 31
click at [1052, 647] on div "Constructors have the same name as the class Constructors must have a return ty…" at bounding box center [927, 531] width 799 height 243
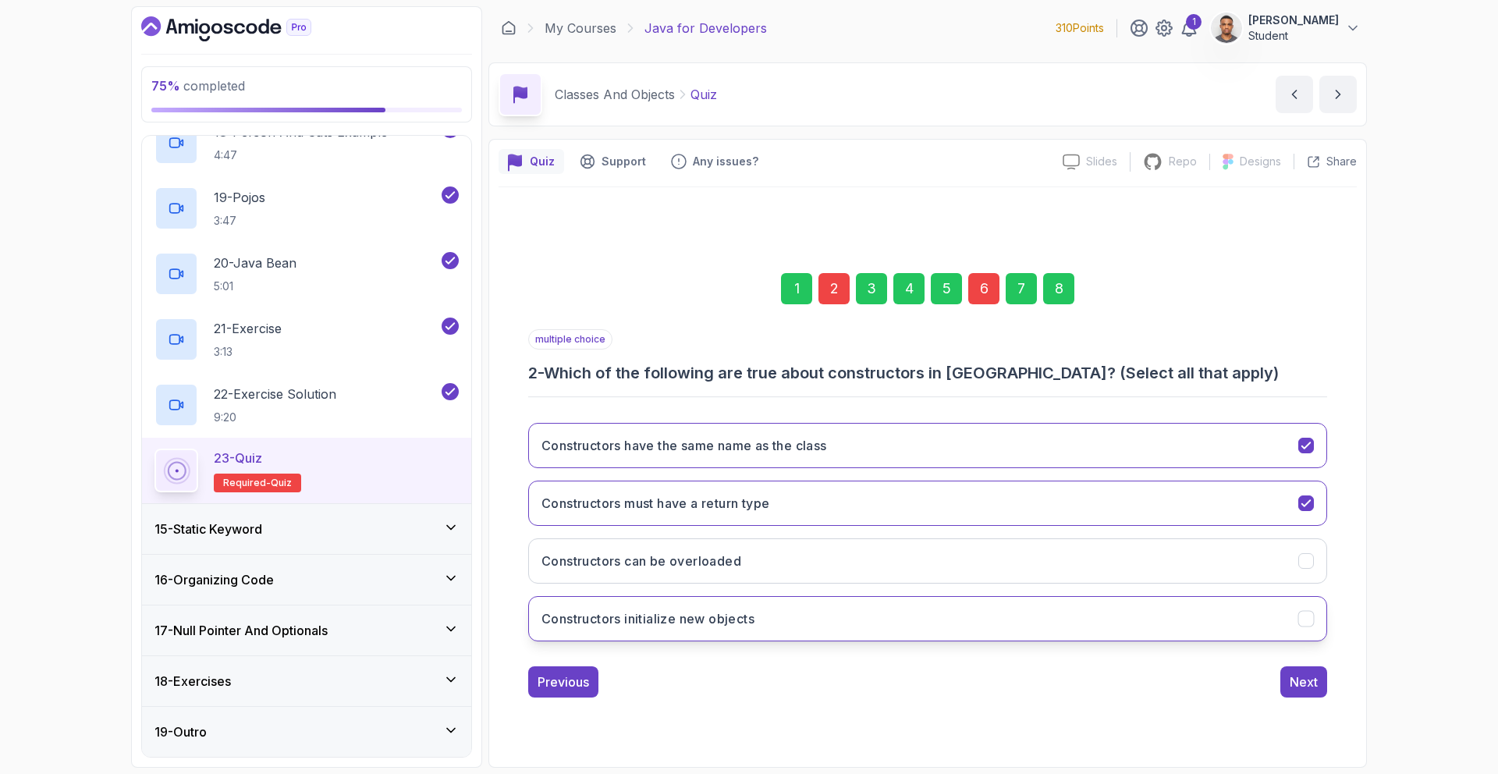
click at [1054, 638] on button "Constructors initialize new objects" at bounding box center [927, 618] width 799 height 45
click at [1313, 694] on button "Next" at bounding box center [1304, 681] width 47 height 31
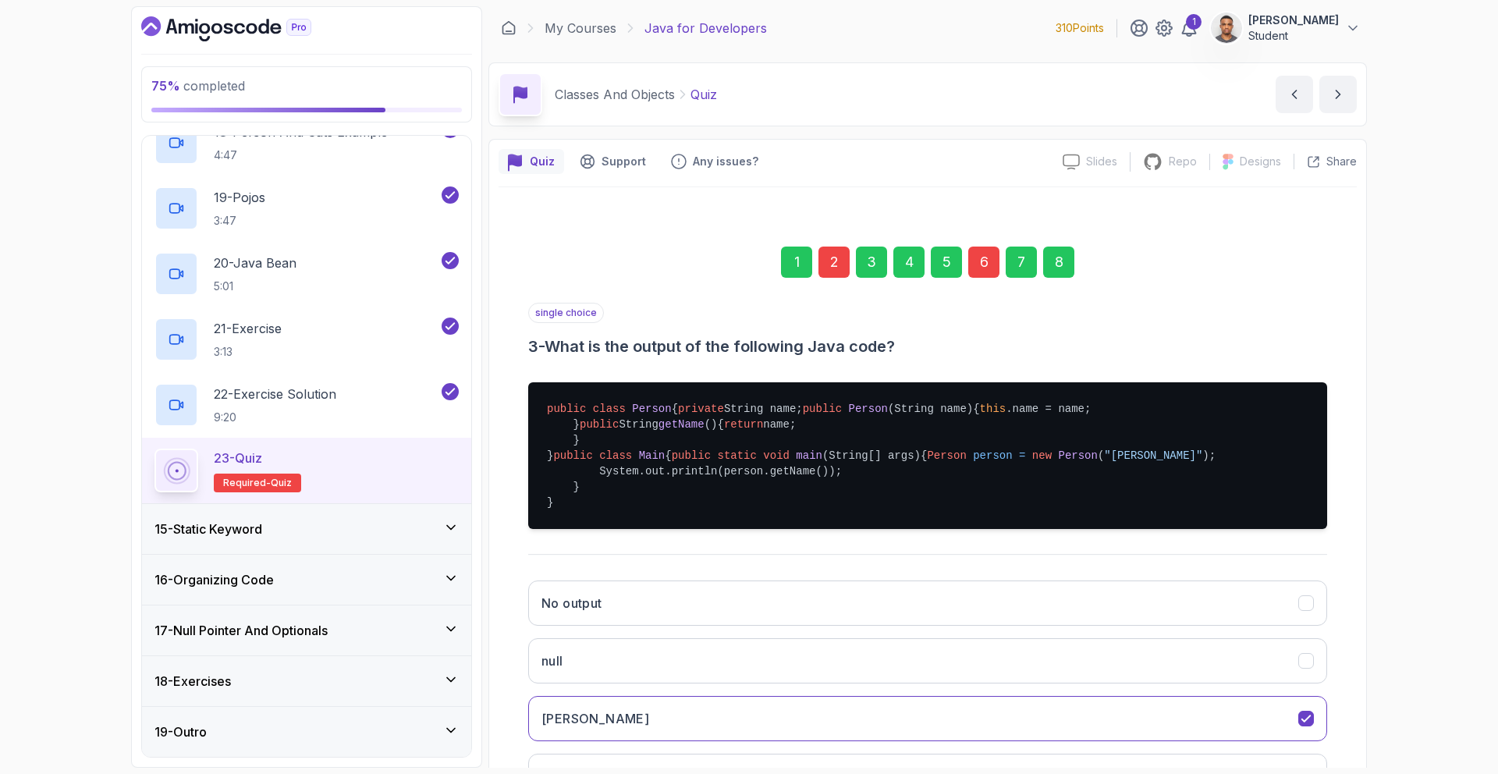
click at [980, 262] on div "6" at bounding box center [983, 262] width 31 height 31
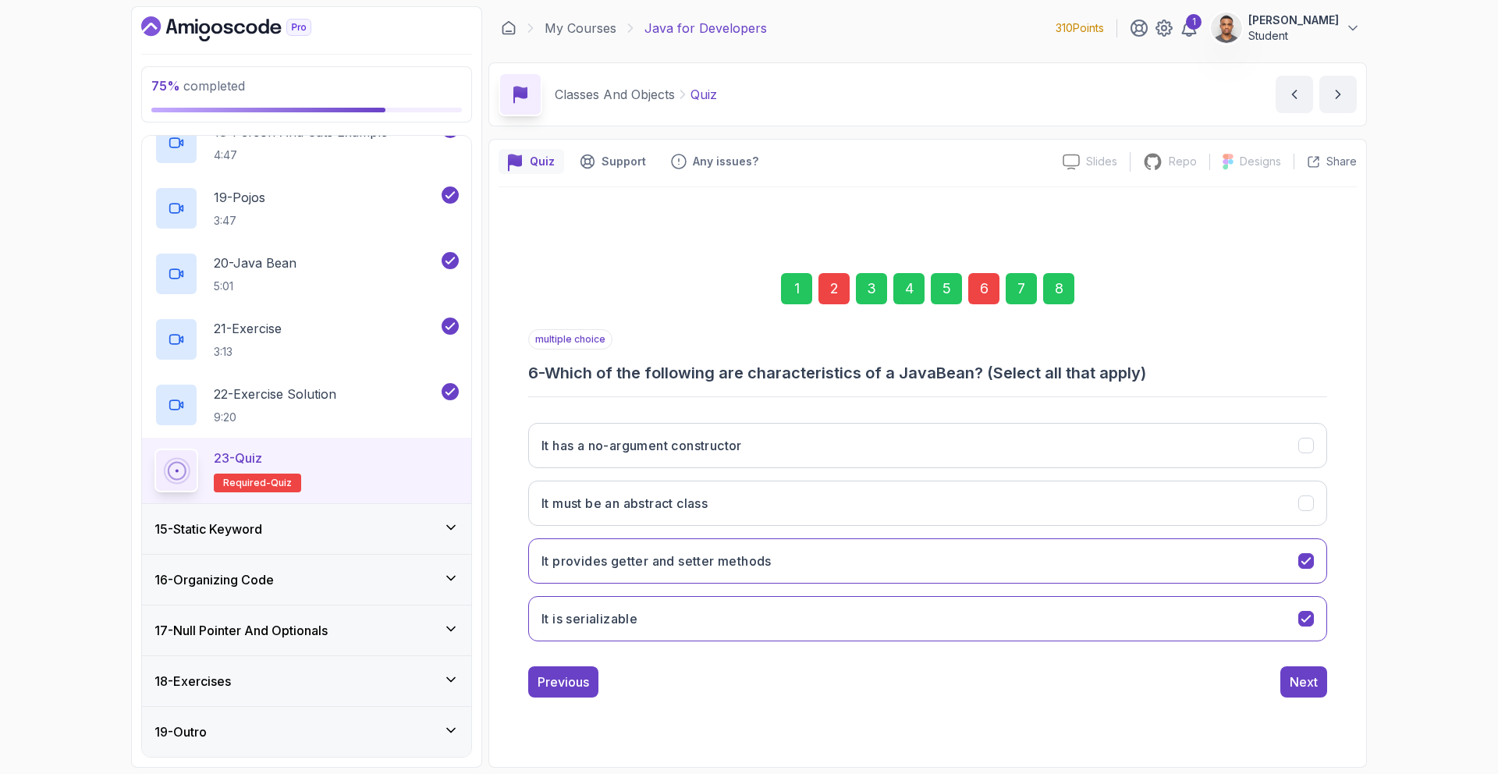
drag, startPoint x: 782, startPoint y: 449, endPoint x: 1095, endPoint y: 641, distance: 367.1
click at [782, 450] on button "It has a no-argument constructor" at bounding box center [927, 445] width 799 height 45
click at [1316, 692] on button "Next" at bounding box center [1304, 681] width 47 height 31
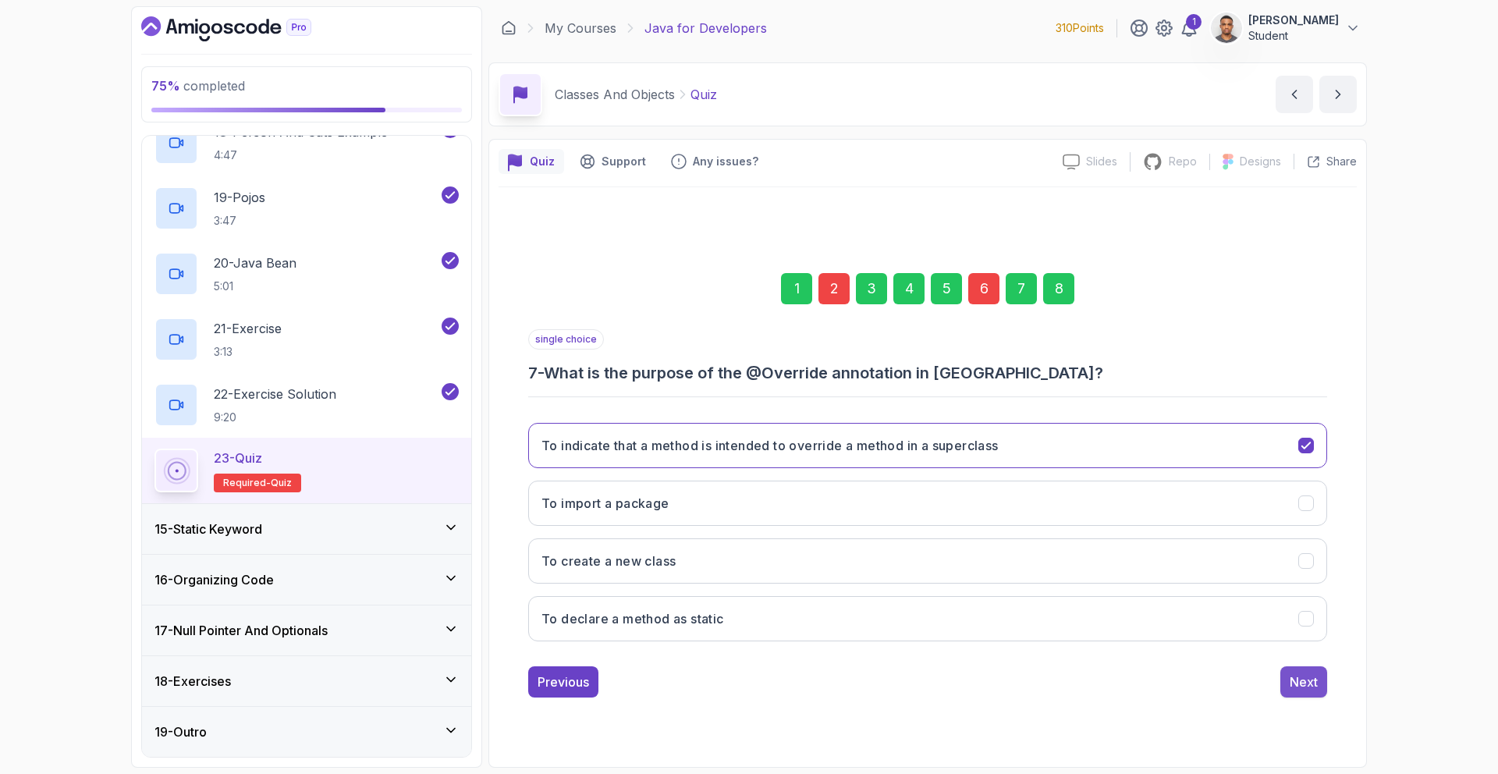
click at [1310, 681] on div "Next" at bounding box center [1304, 682] width 28 height 19
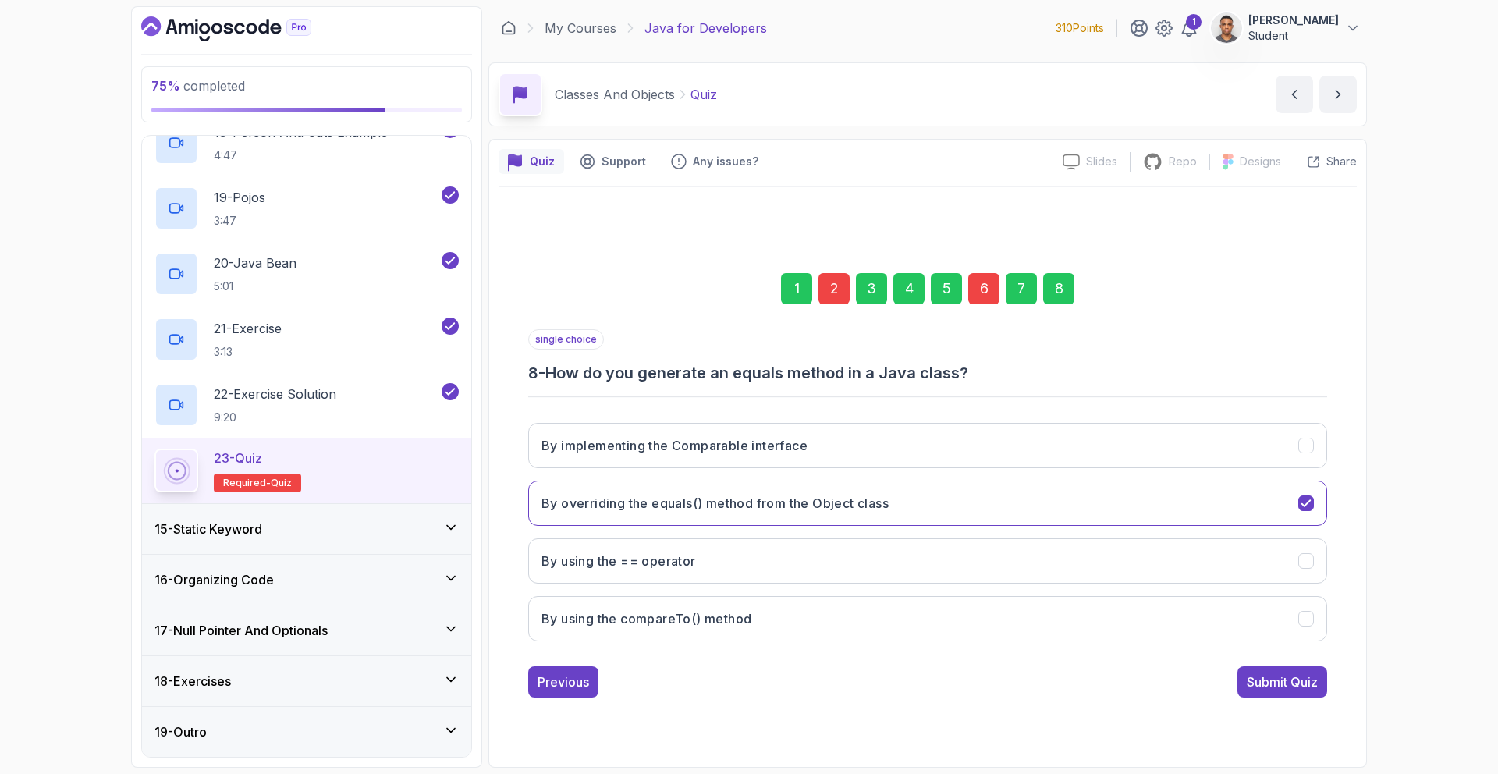
click at [1309, 681] on div "Submit Quiz" at bounding box center [1282, 682] width 71 height 19
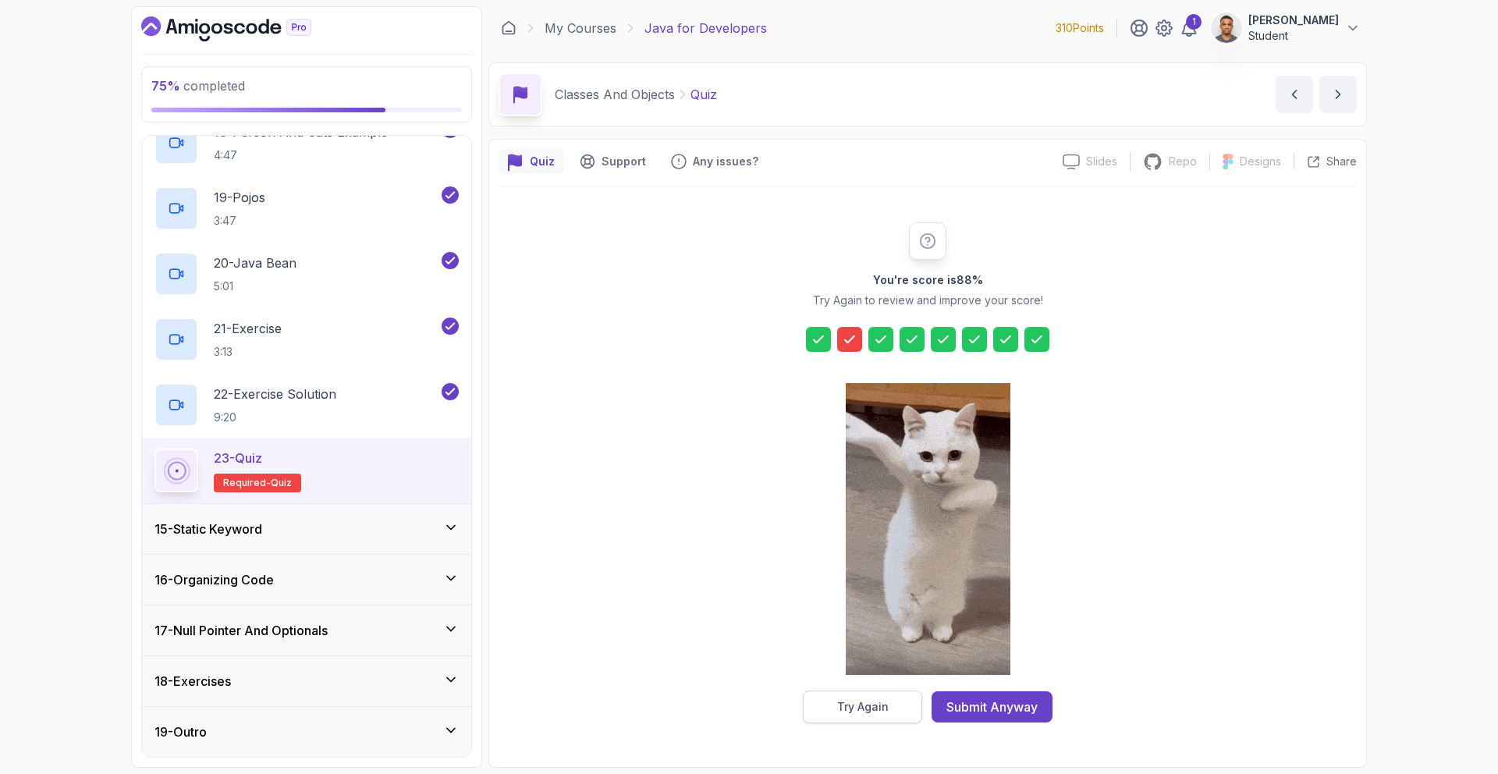
click at [886, 703] on div "Try Again" at bounding box center [863, 707] width 52 height 16
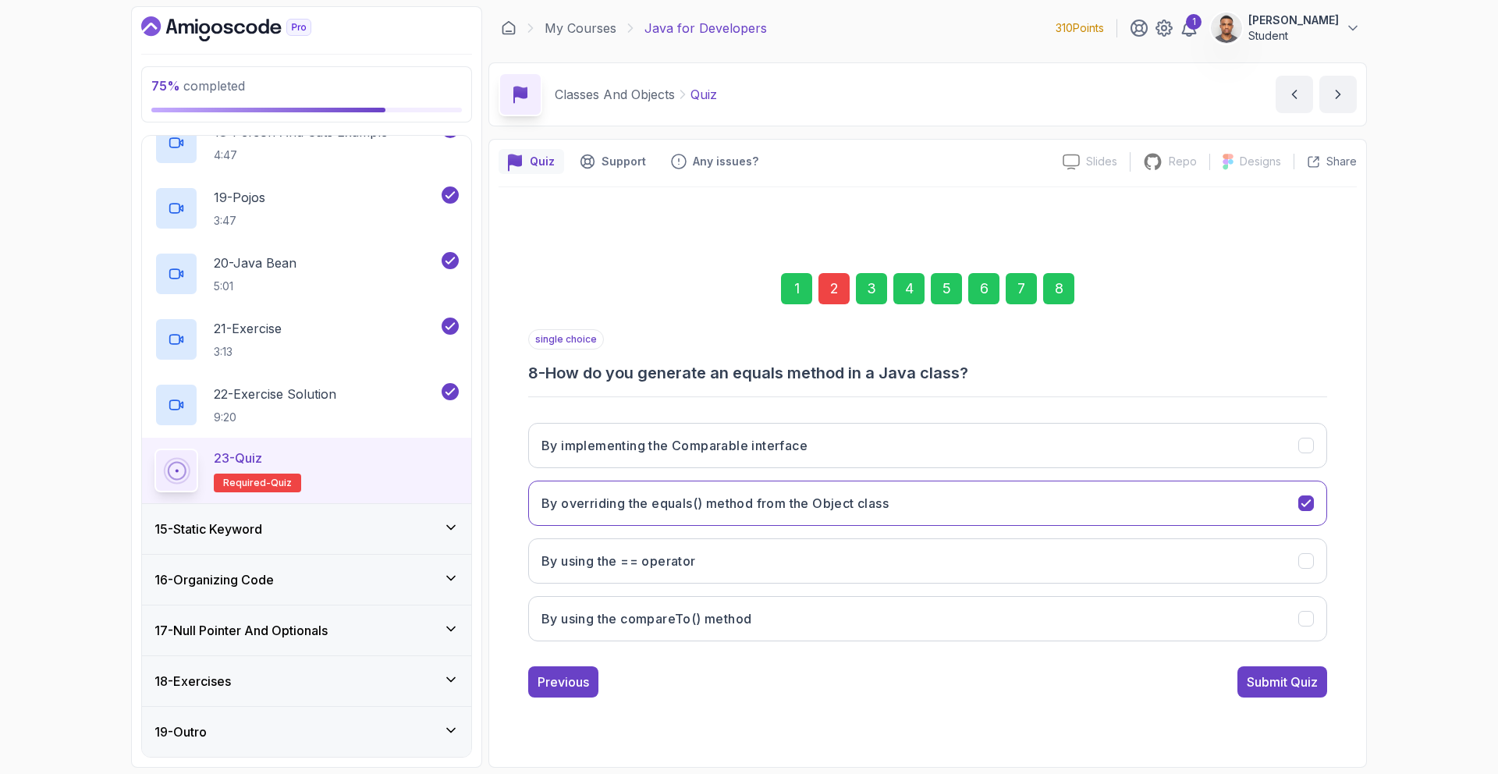
click at [982, 293] on div "6" at bounding box center [983, 288] width 31 height 31
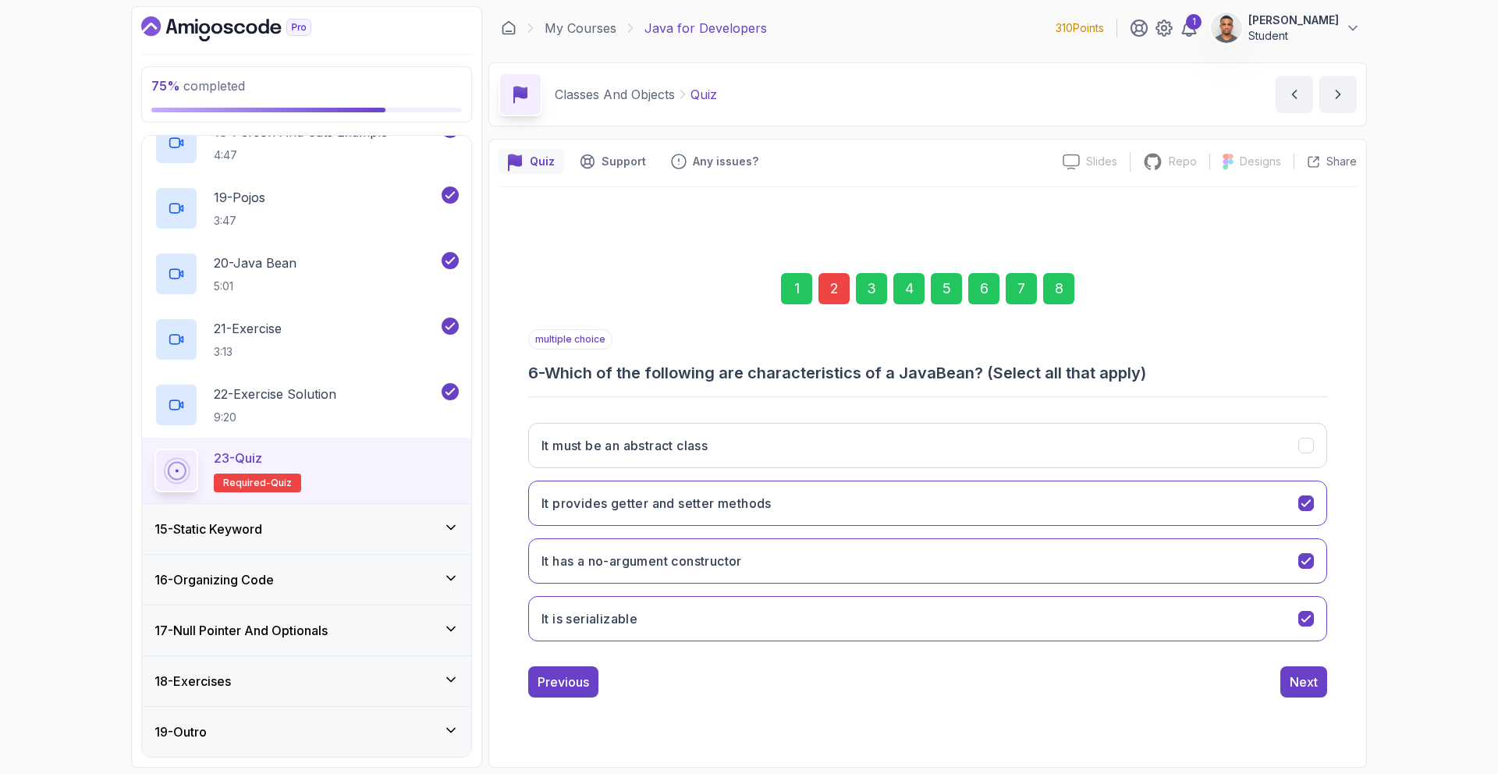
click at [846, 292] on div "2" at bounding box center [834, 288] width 31 height 31
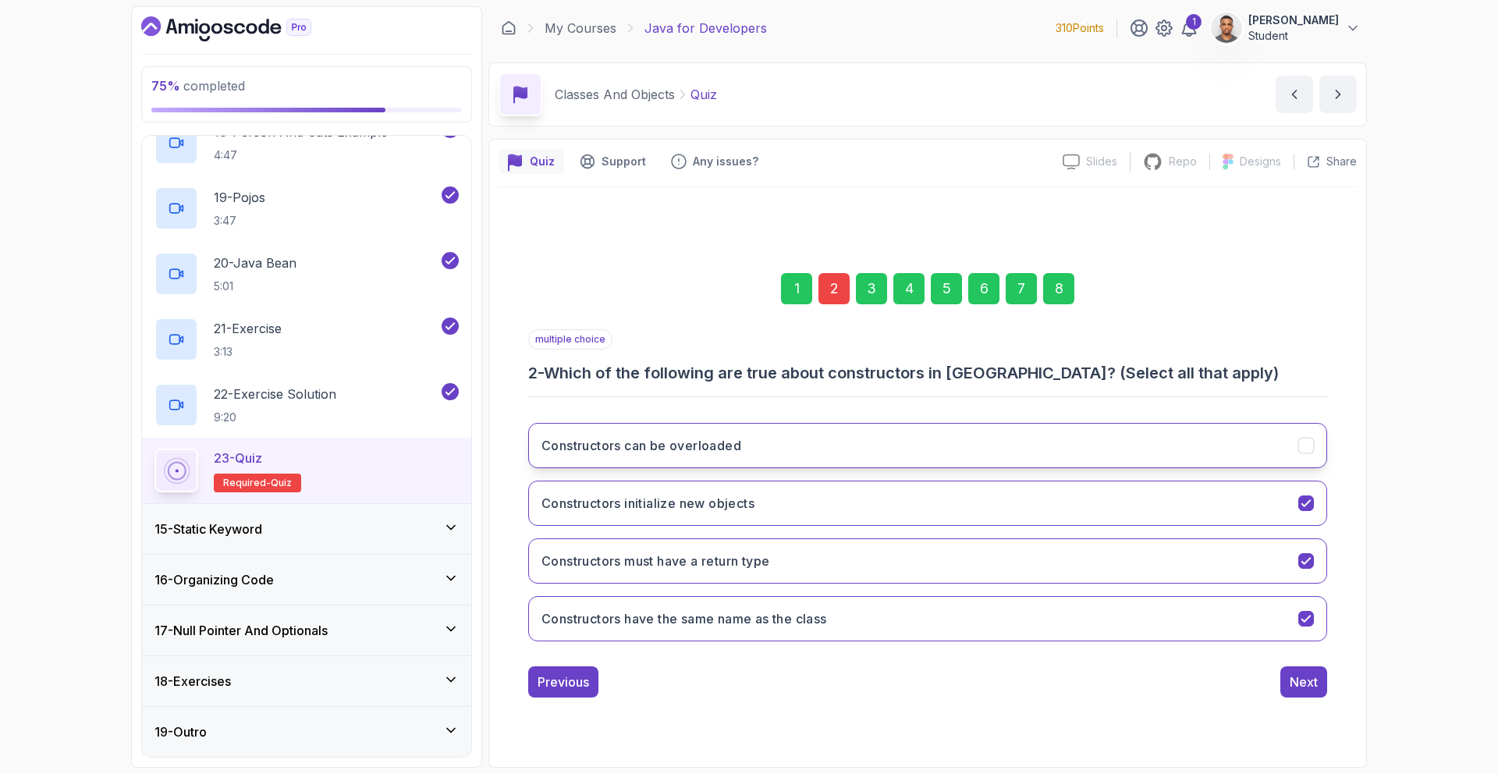
click at [869, 439] on button "Constructors can be overloaded" at bounding box center [927, 445] width 799 height 45
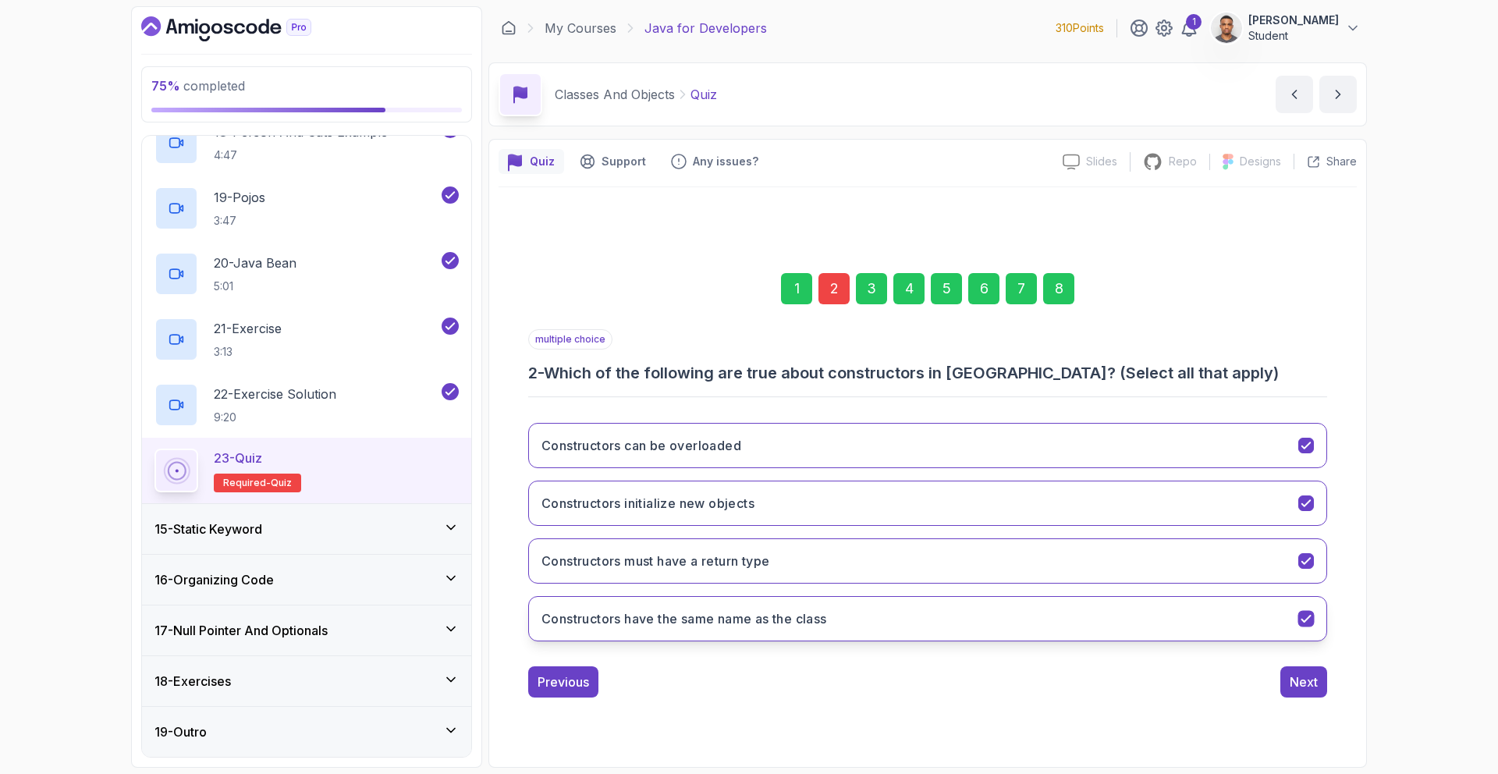
click at [1171, 614] on button "Constructors have the same name as the class" at bounding box center [927, 618] width 799 height 45
drag, startPoint x: 1279, startPoint y: 428, endPoint x: 1283, endPoint y: 473, distance: 44.7
click at [1279, 432] on button "Constructors can be overloaded" at bounding box center [927, 445] width 799 height 45
click at [1046, 289] on div "8" at bounding box center [1058, 288] width 31 height 31
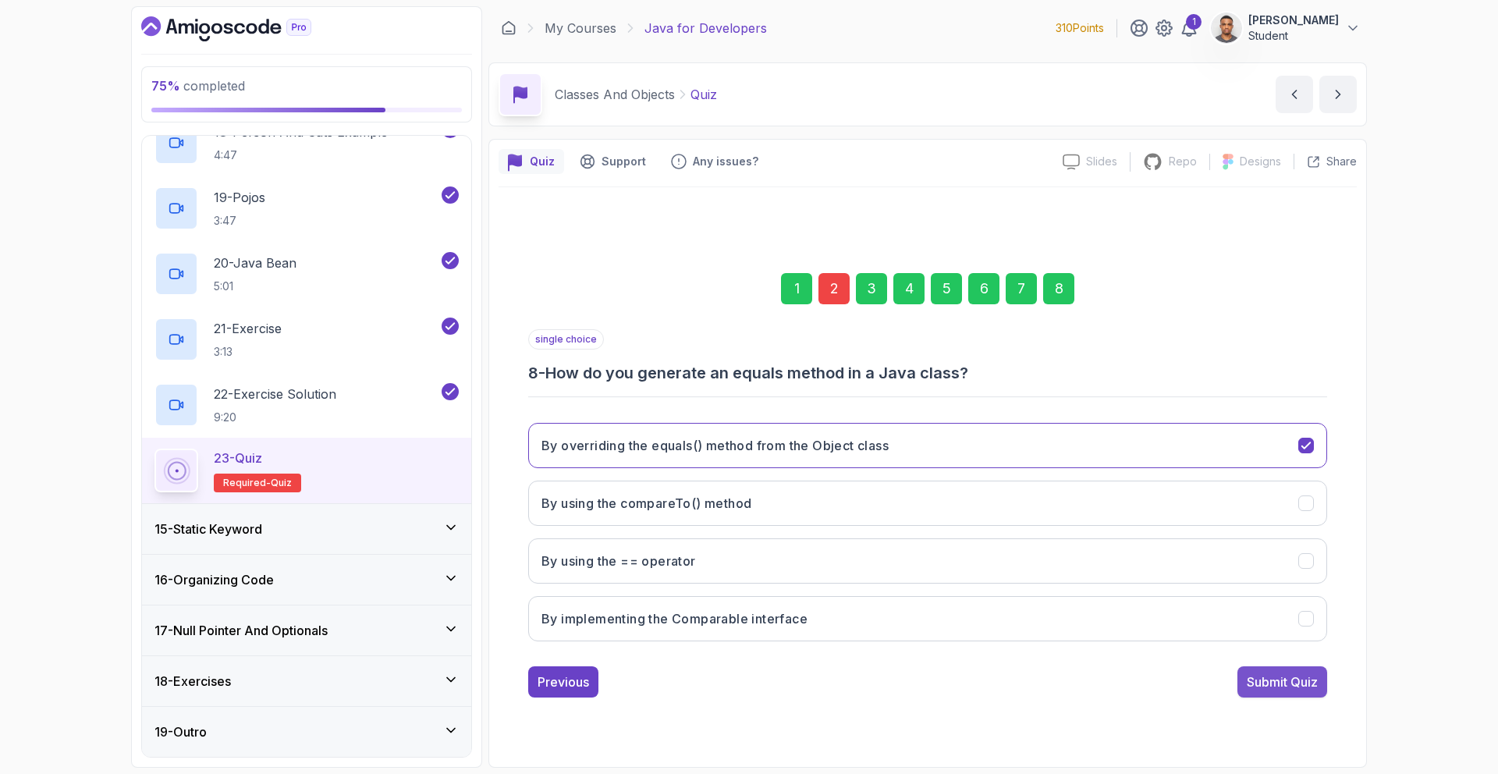
click at [1262, 680] on div "Submit Quiz" at bounding box center [1282, 682] width 71 height 19
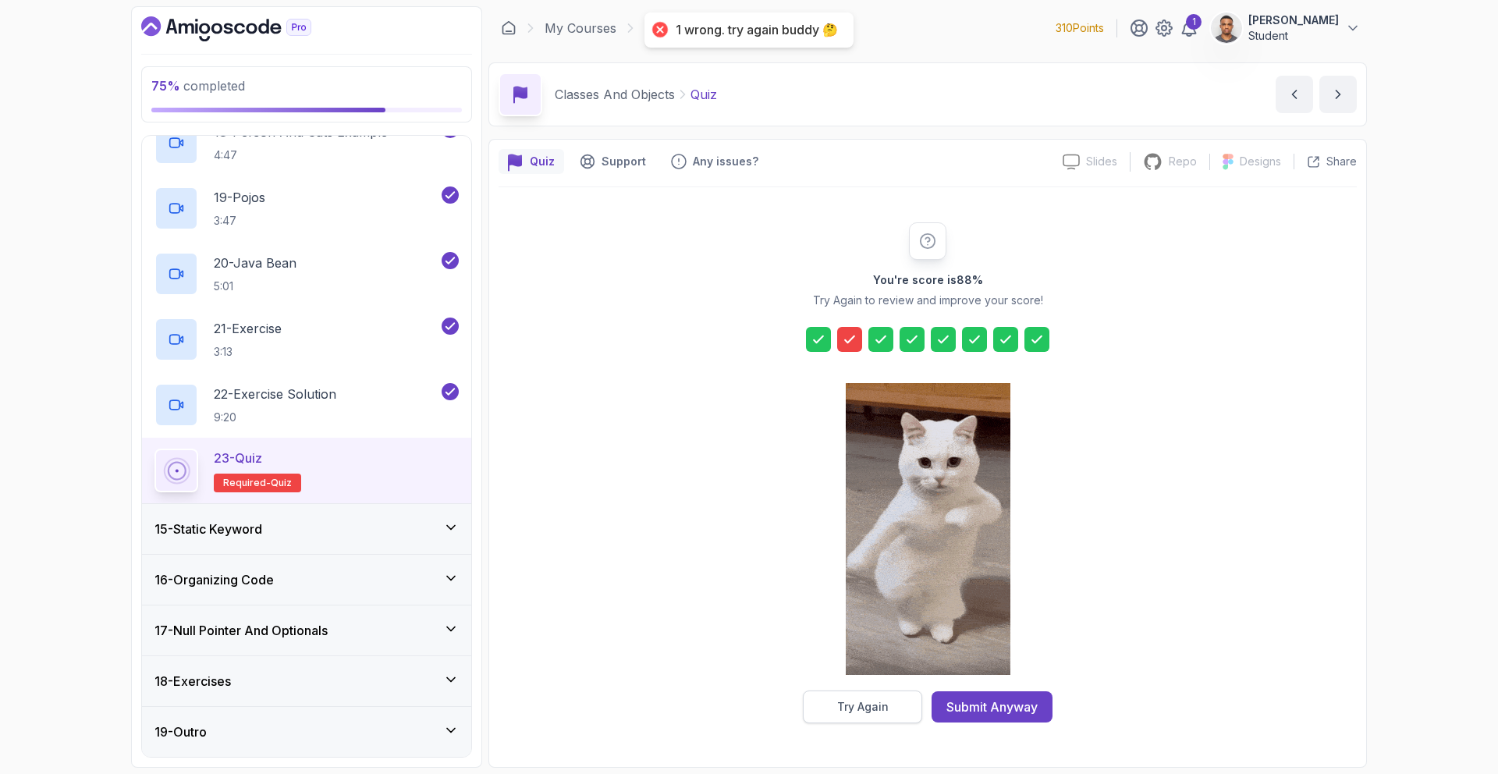
click at [886, 696] on button "Try Again" at bounding box center [862, 707] width 119 height 33
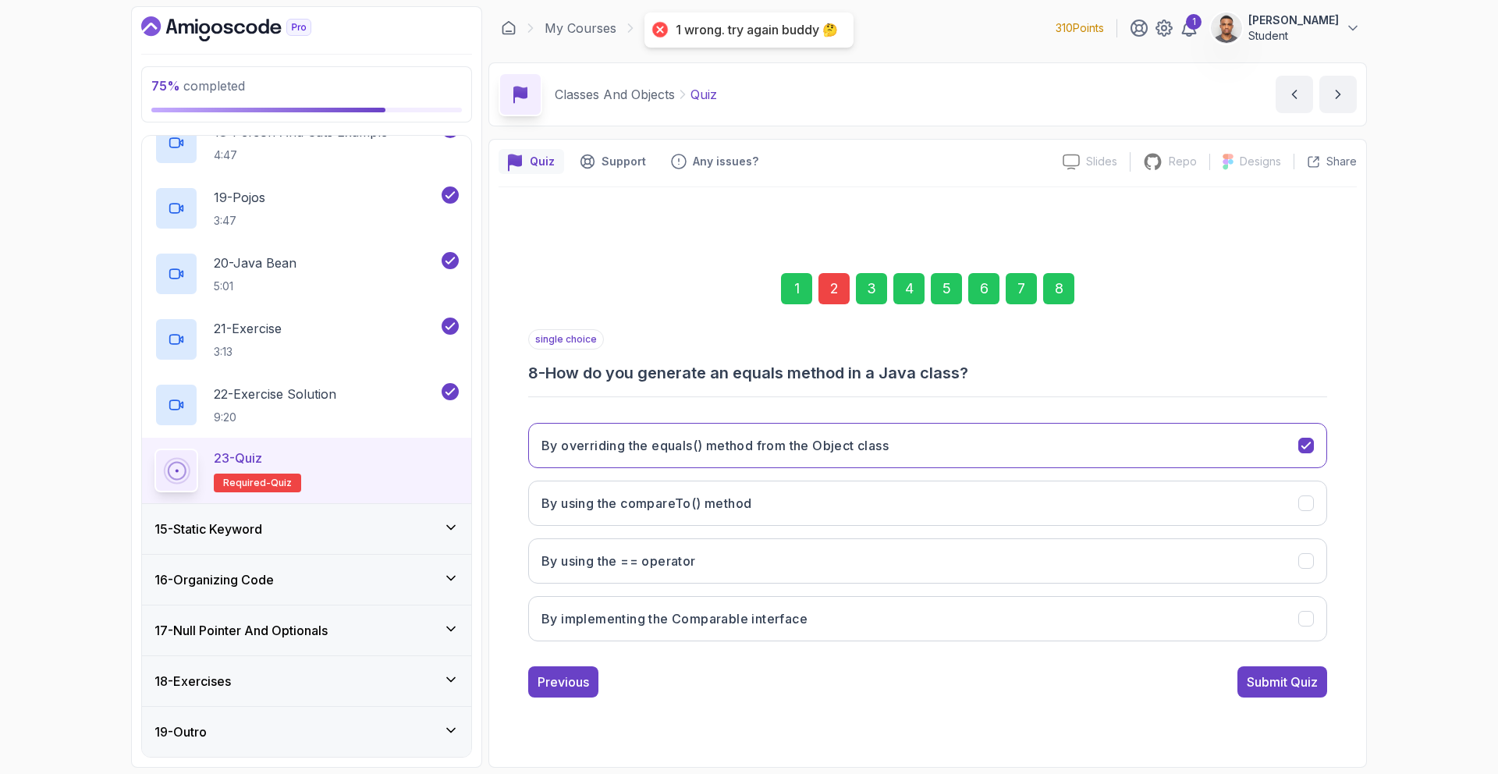
click at [840, 285] on div "2" at bounding box center [834, 288] width 31 height 31
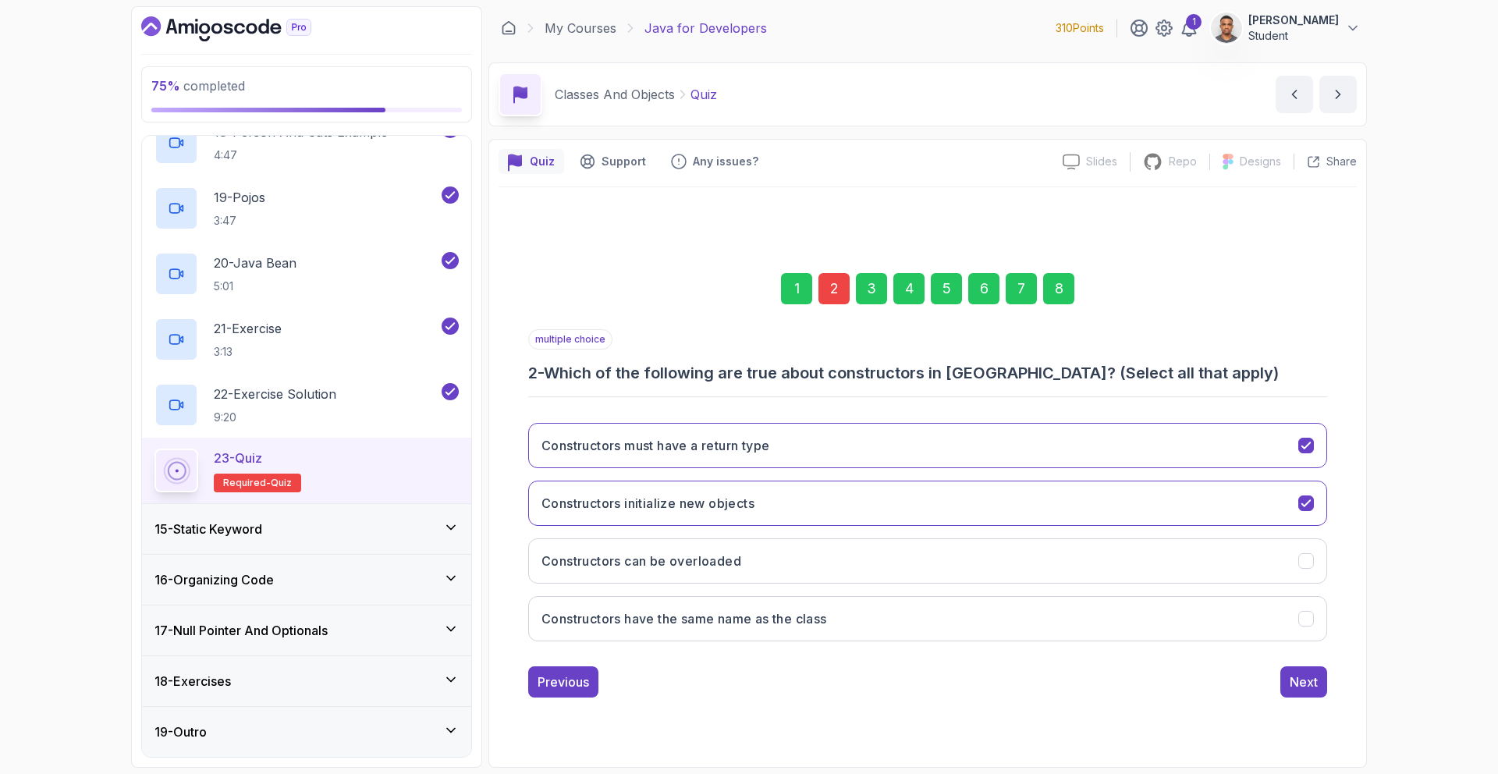
drag, startPoint x: 894, startPoint y: 564, endPoint x: 1046, endPoint y: 645, distance: 172.8
click at [904, 579] on button "Constructors can be overloaded" at bounding box center [927, 560] width 799 height 45
click at [1316, 679] on div "Next" at bounding box center [1304, 682] width 28 height 19
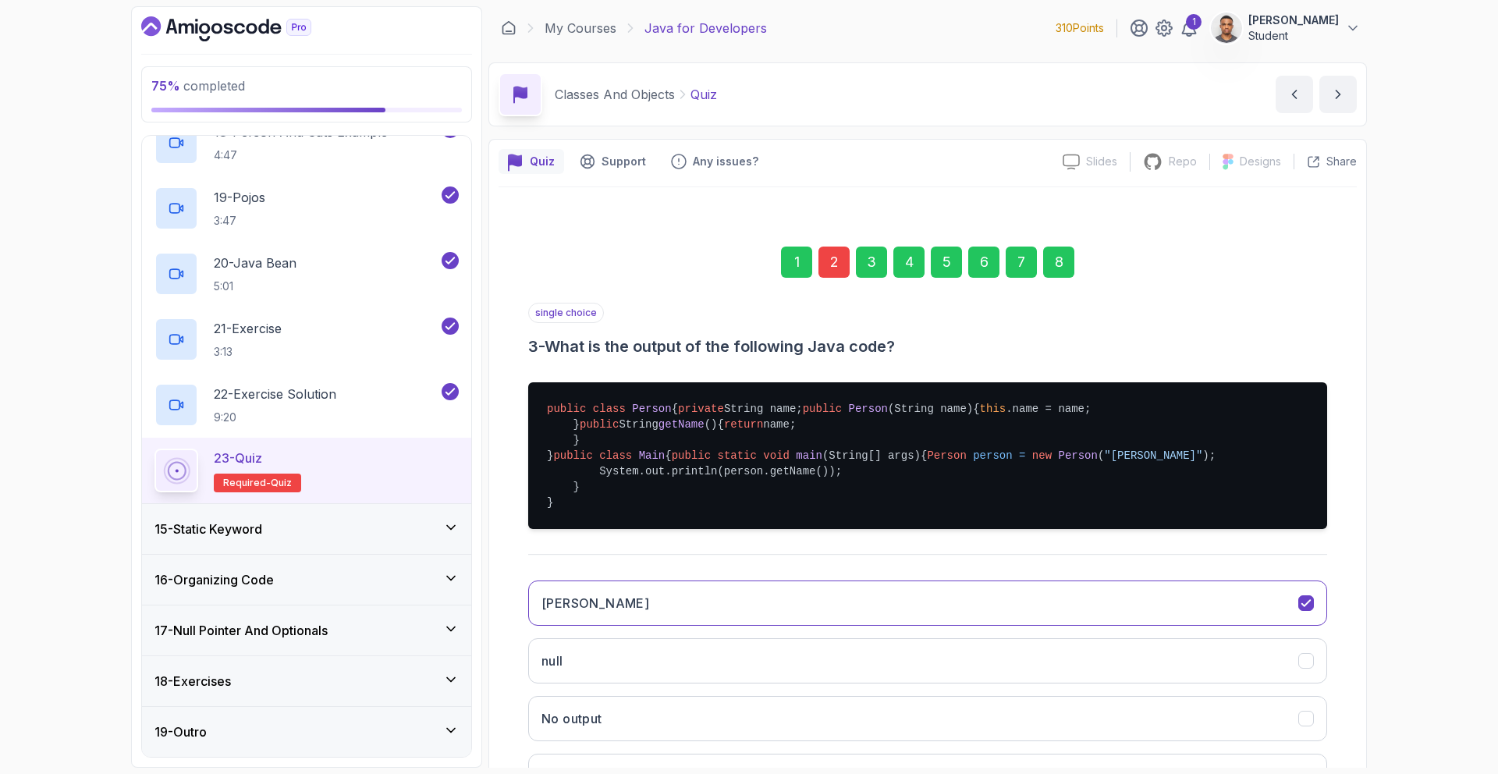
drag, startPoint x: 1064, startPoint y: 273, endPoint x: 1064, endPoint y: 282, distance: 8.6
click at [1064, 275] on div "8" at bounding box center [1058, 262] width 31 height 31
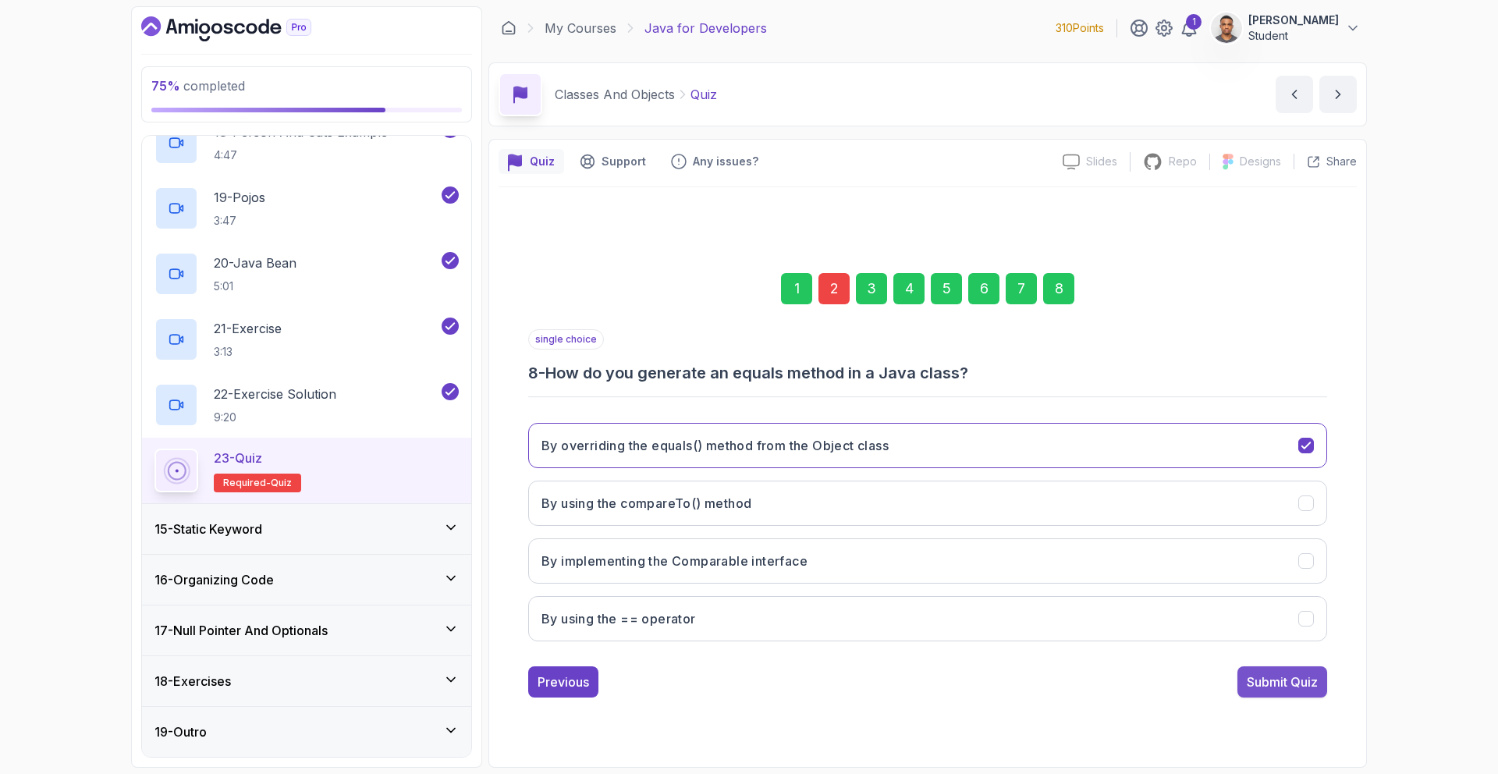
click at [1295, 689] on div "Submit Quiz" at bounding box center [1282, 682] width 71 height 19
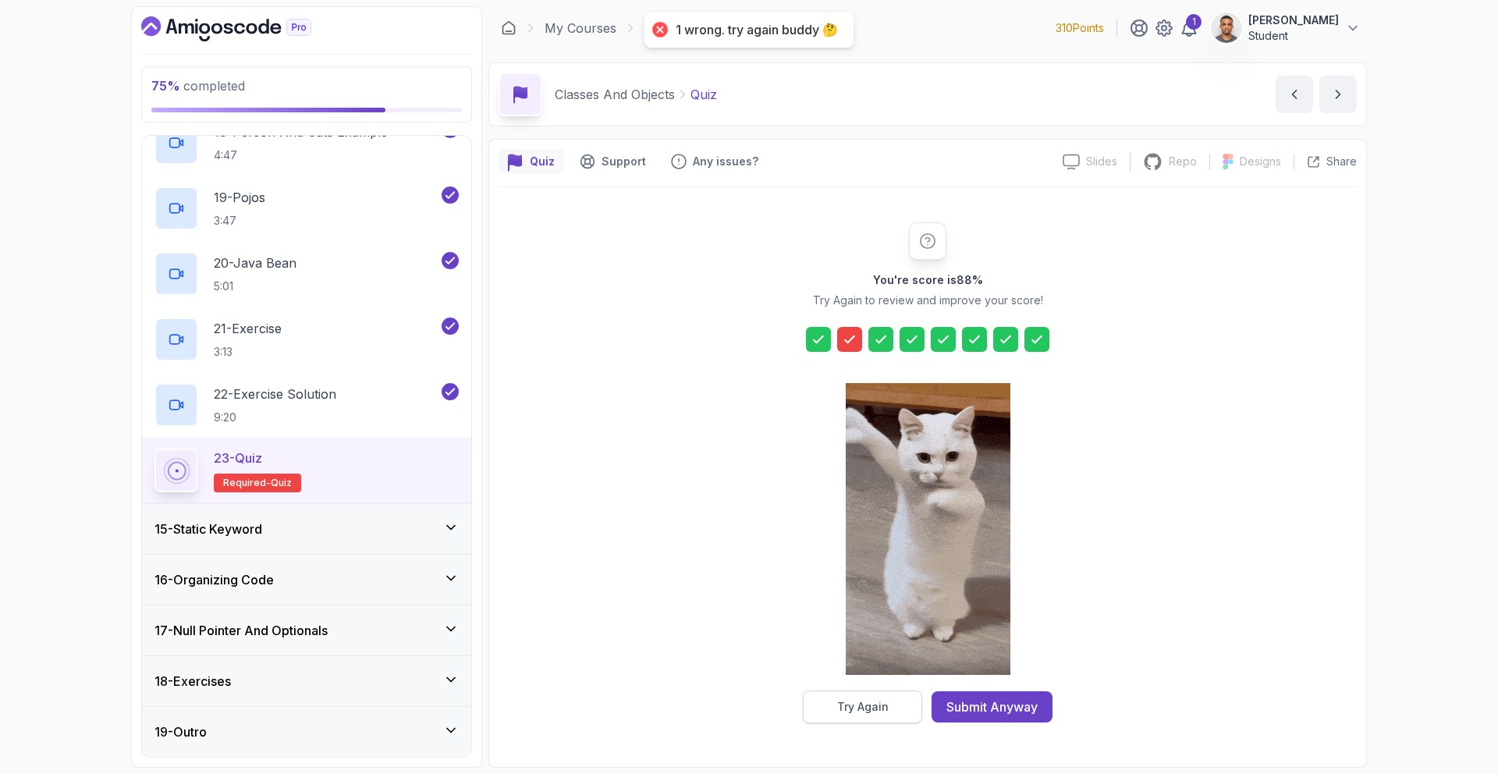
click at [860, 700] on div "Try Again" at bounding box center [863, 707] width 52 height 16
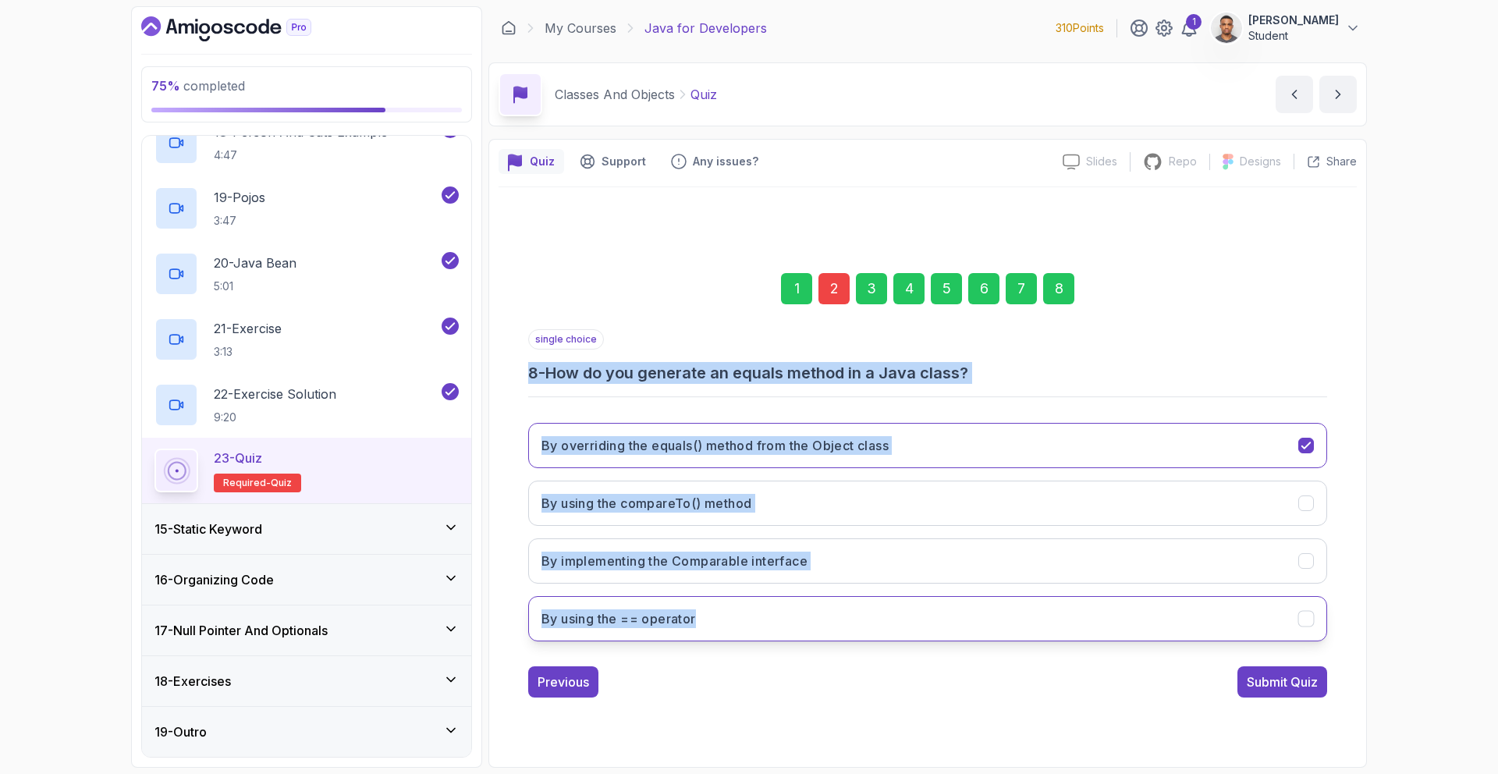
drag, startPoint x: 530, startPoint y: 366, endPoint x: 735, endPoint y: 610, distance: 319.0
click at [730, 623] on div "single choice 8 - How do you generate an equals method in a Java class? By over…" at bounding box center [927, 491] width 799 height 325
copy div "8 - How do you generate an equals method in a Java class? By overriding the equ…"
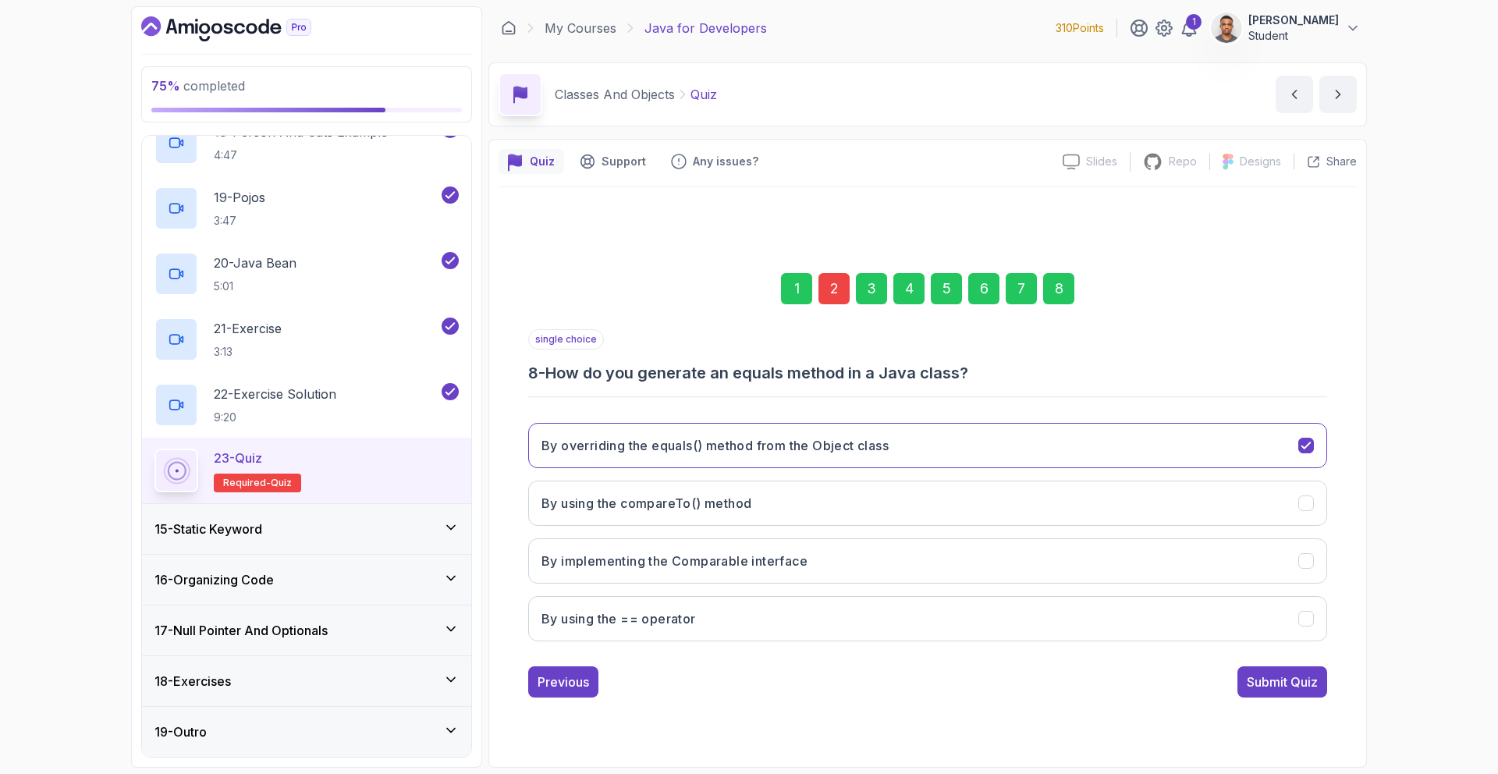
click at [844, 279] on div "2" at bounding box center [834, 288] width 31 height 31
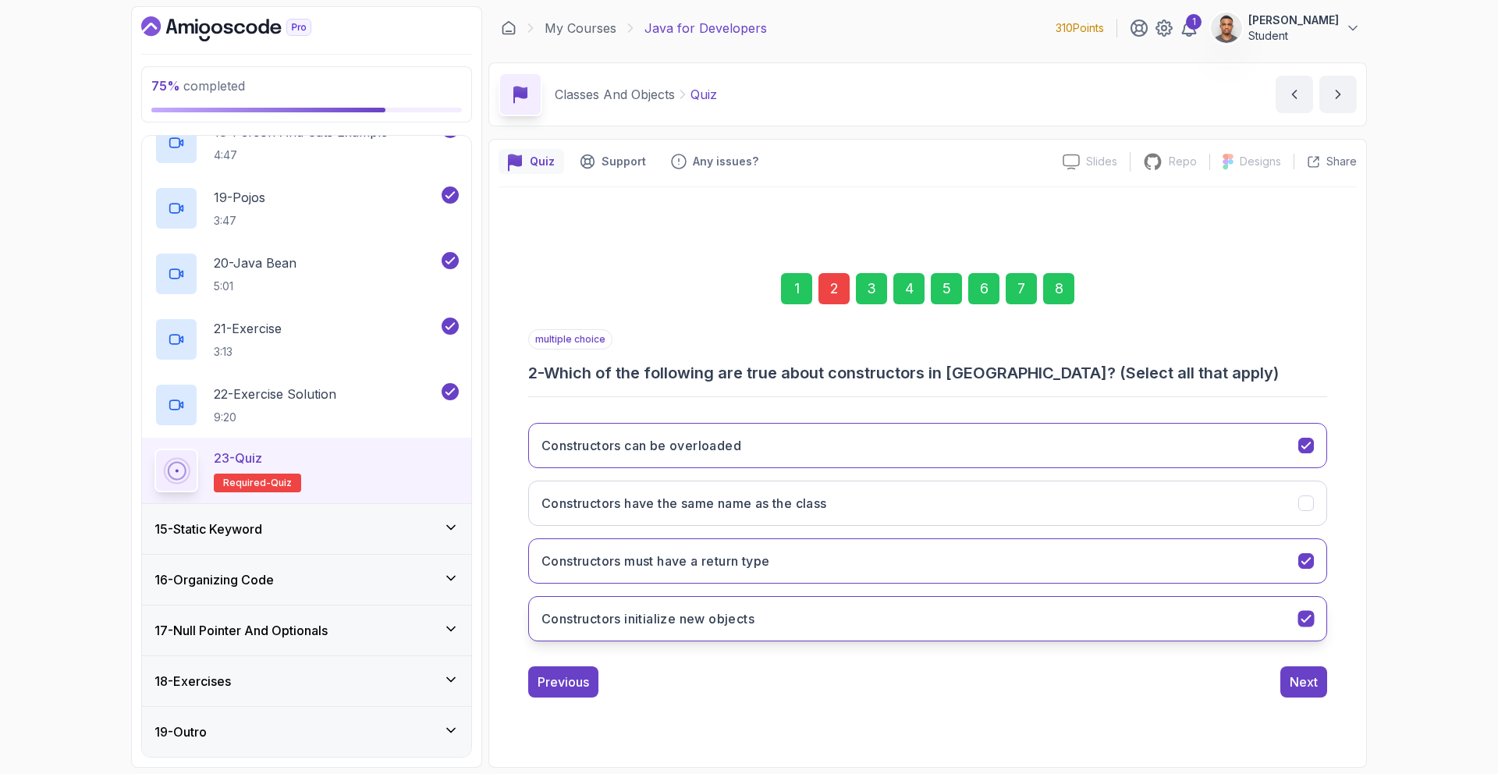
drag, startPoint x: 549, startPoint y: 368, endPoint x: 840, endPoint y: 617, distance: 384.1
click at [840, 617] on div "multiple choice 2 - Which of the following are true about constructors in [GEOG…" at bounding box center [927, 491] width 799 height 325
copy div "Which of the following are true about constructors in [GEOGRAPHIC_DATA]? (Selec…"
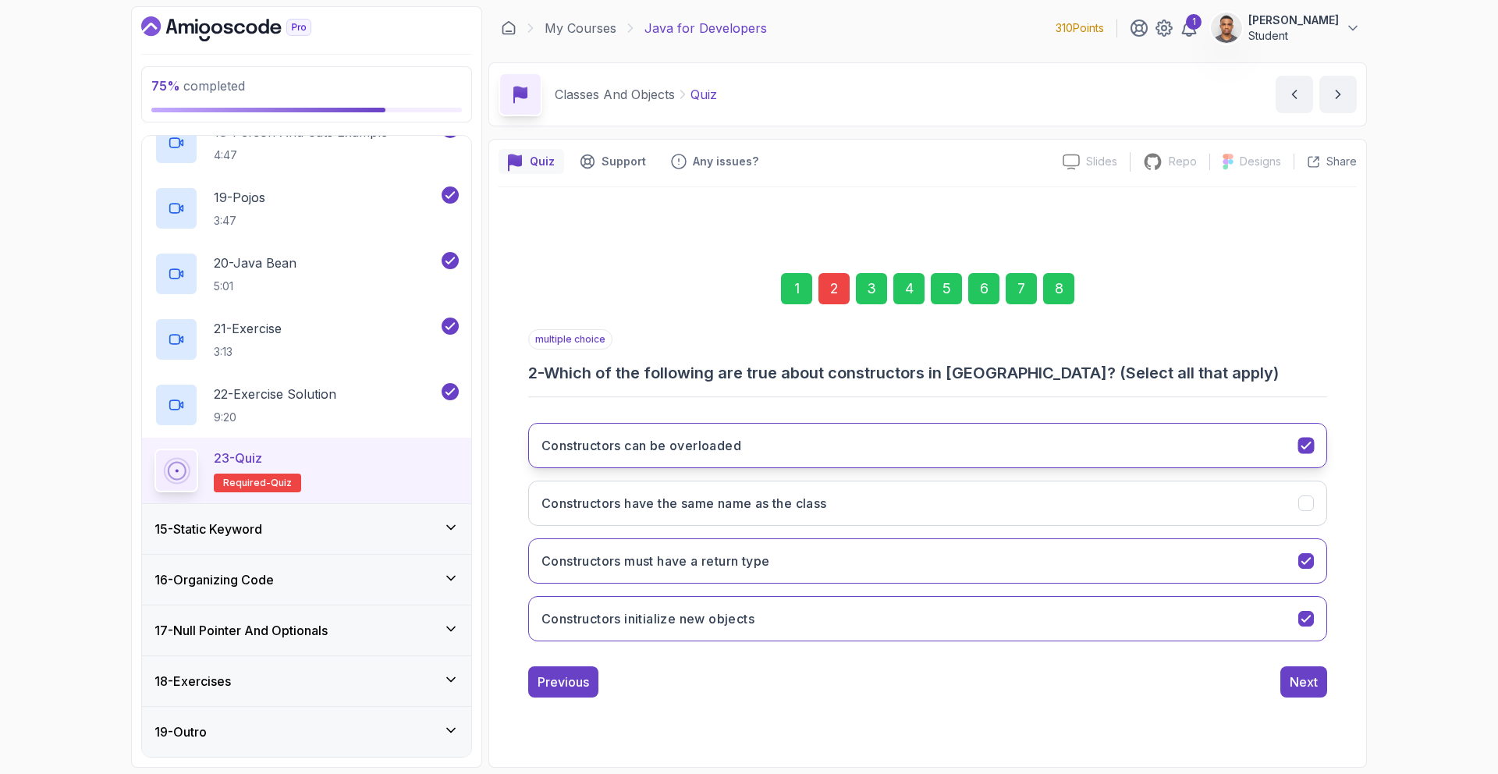
click at [669, 426] on button "Constructors can be overloaded" at bounding box center [927, 445] width 799 height 45
click at [691, 456] on button "Constructors can be overloaded" at bounding box center [927, 445] width 799 height 45
click at [730, 570] on button "Constructors must have a return type" at bounding box center [927, 560] width 799 height 45
drag, startPoint x: 1132, startPoint y: 499, endPoint x: 1136, endPoint y: 535, distance: 35.4
click at [1129, 510] on button "Constructors have the same name as the class" at bounding box center [927, 503] width 799 height 45
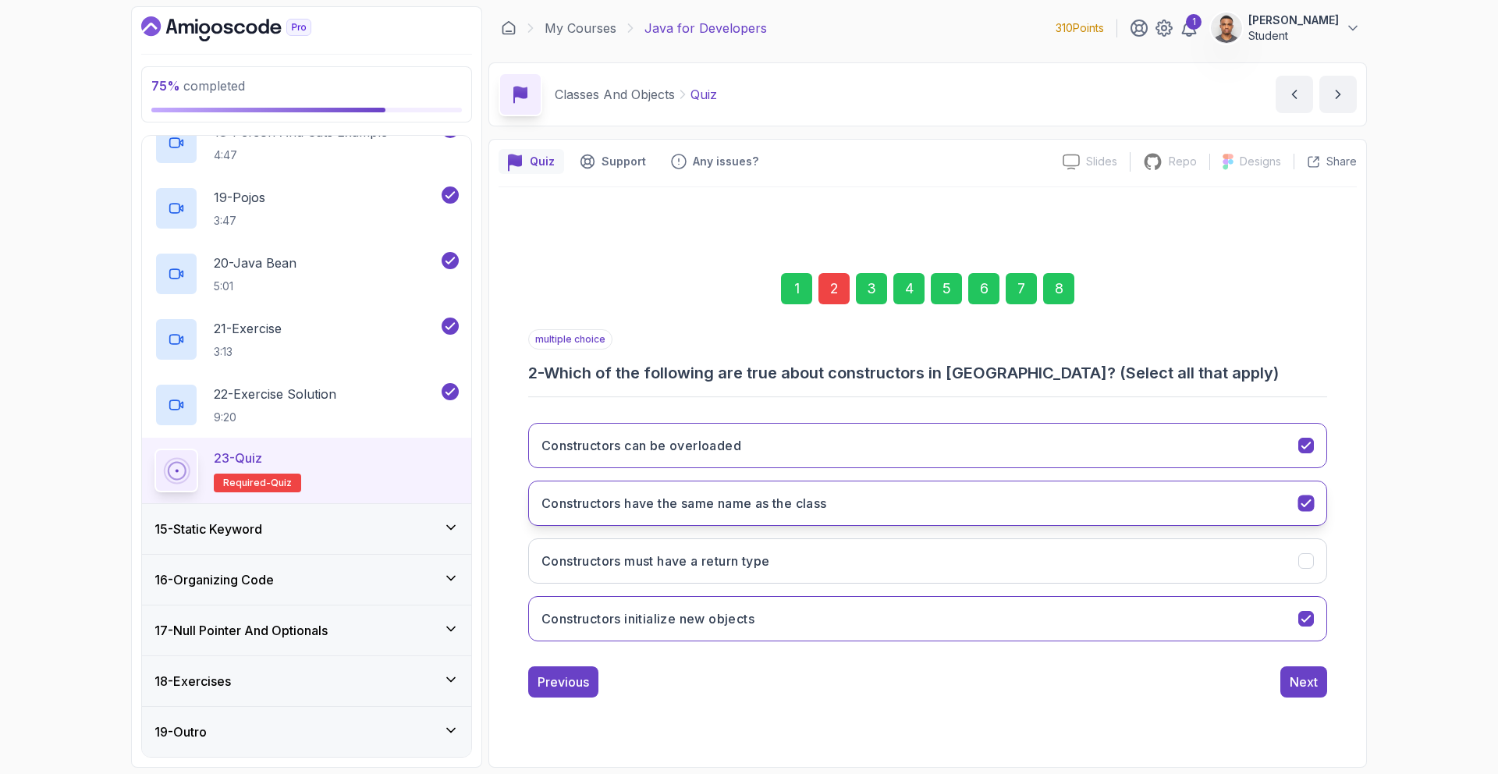
drag, startPoint x: 1297, startPoint y: 691, endPoint x: 1181, endPoint y: 490, distance: 232.1
click at [1295, 682] on button "Next" at bounding box center [1304, 681] width 47 height 31
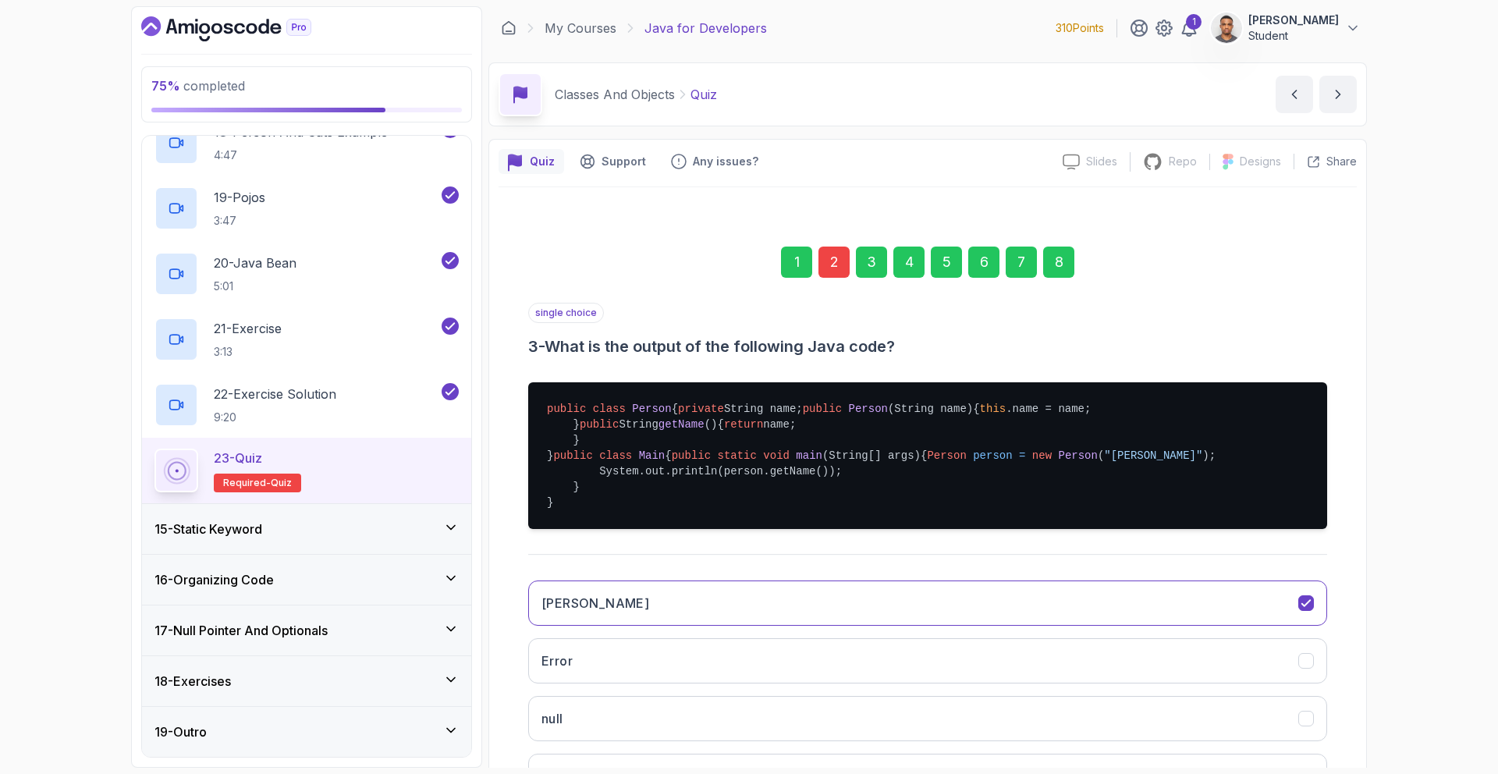
drag, startPoint x: 1061, startPoint y: 273, endPoint x: 1085, endPoint y: 322, distance: 54.5
click at [1062, 279] on div "1 2 3 4 5 6 7 8" at bounding box center [927, 262] width 799 height 81
click at [1065, 266] on div "8" at bounding box center [1058, 262] width 31 height 31
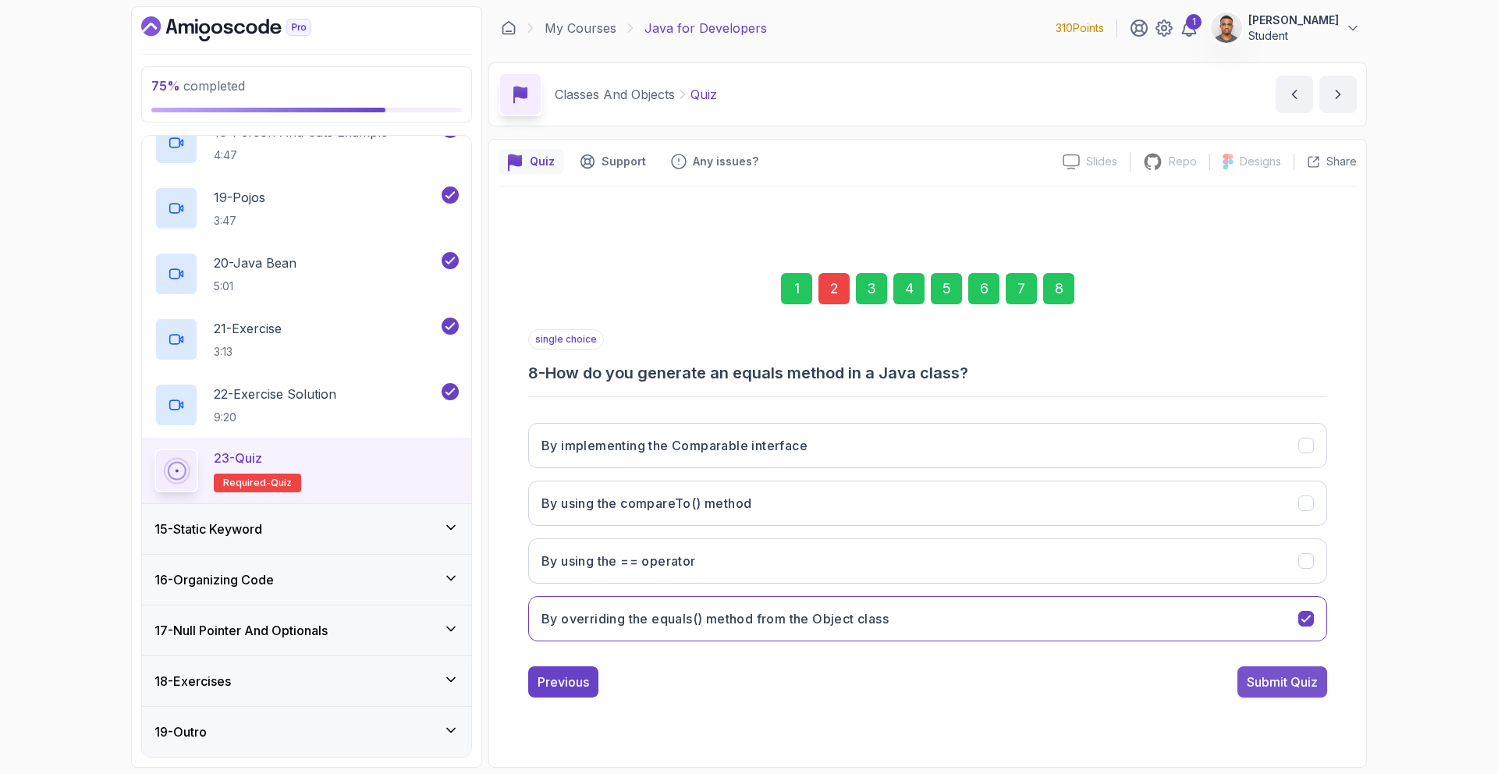
click at [1249, 684] on div "Submit Quiz" at bounding box center [1282, 682] width 71 height 19
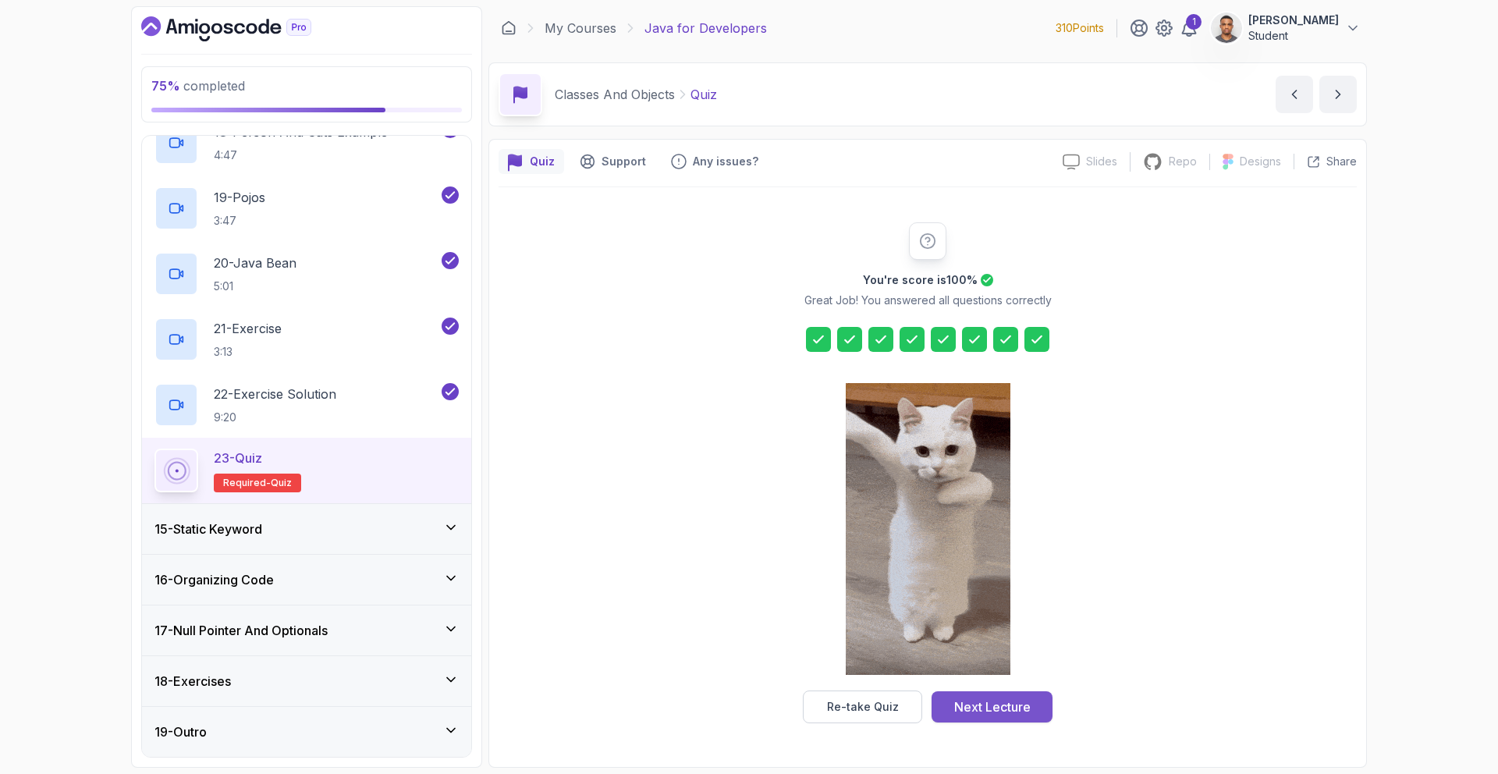
click at [987, 719] on button "Next Lecture" at bounding box center [992, 706] width 121 height 31
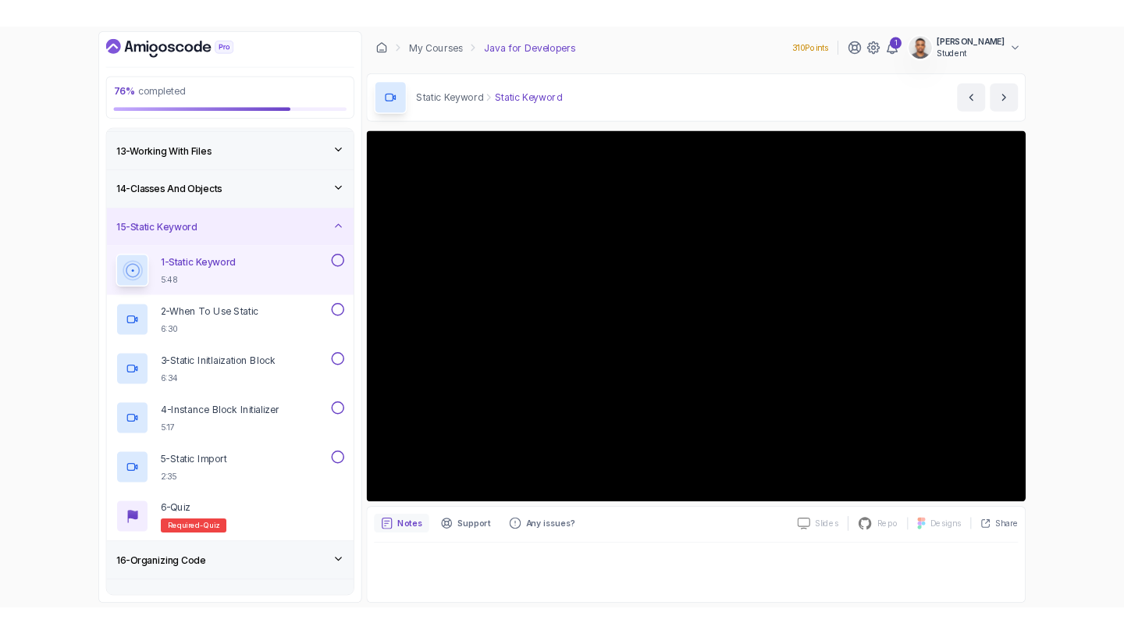
scroll to position [614, 0]
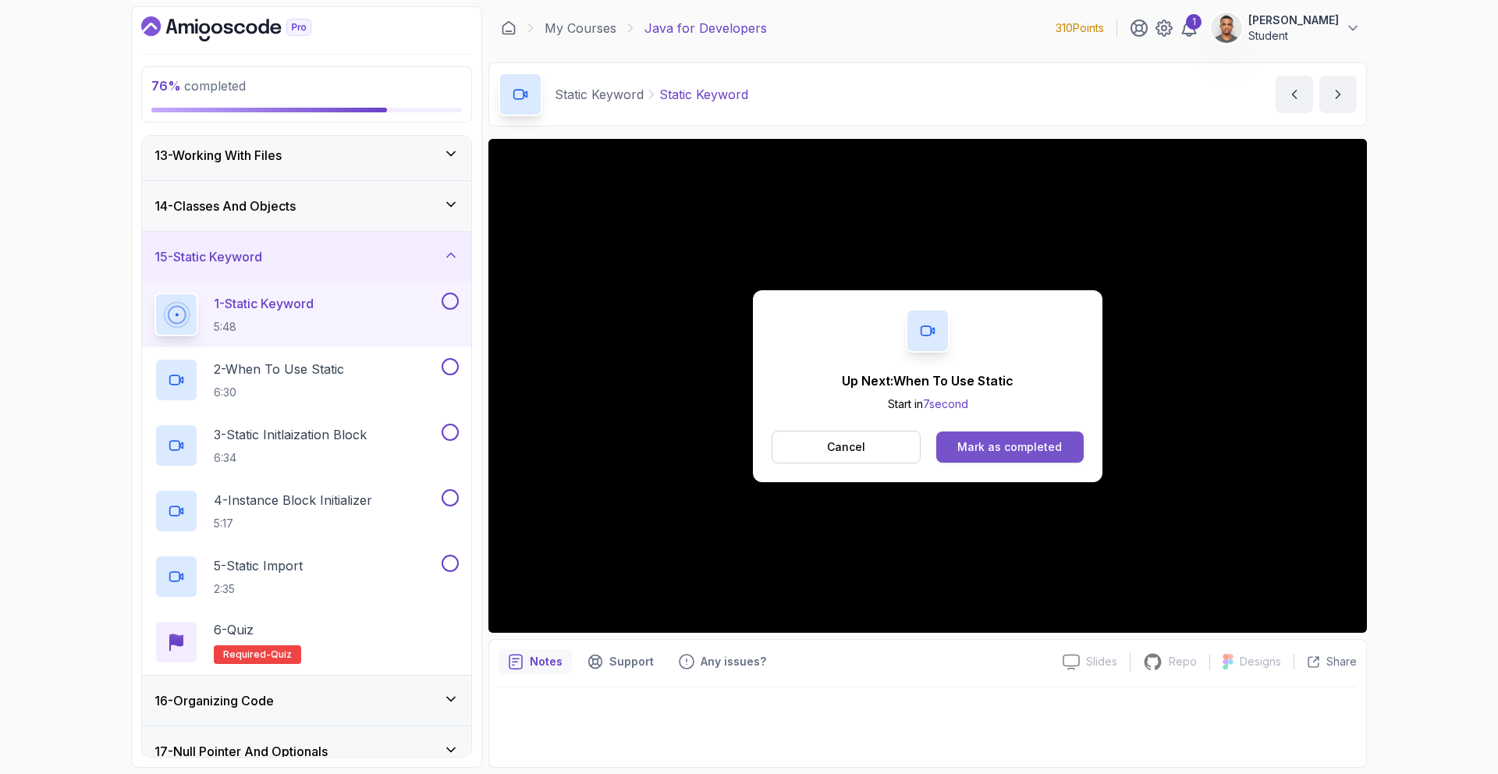
click at [1022, 445] on div "Mark as completed" at bounding box center [1009, 447] width 105 height 16
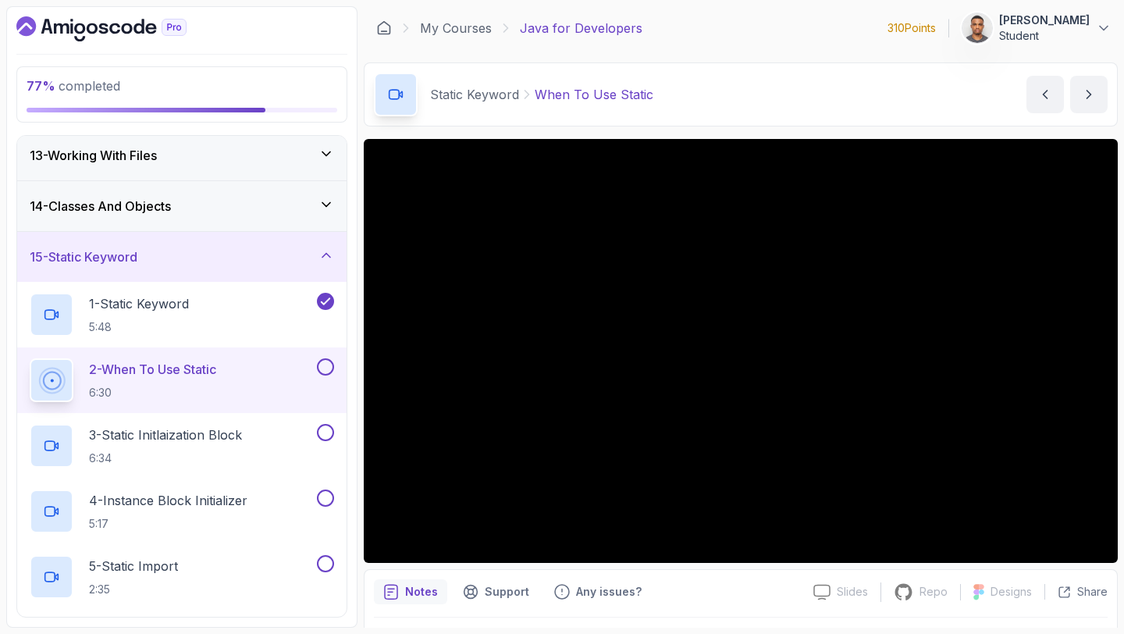
scroll to position [614, 0]
